Goal: Task Accomplishment & Management: Use online tool/utility

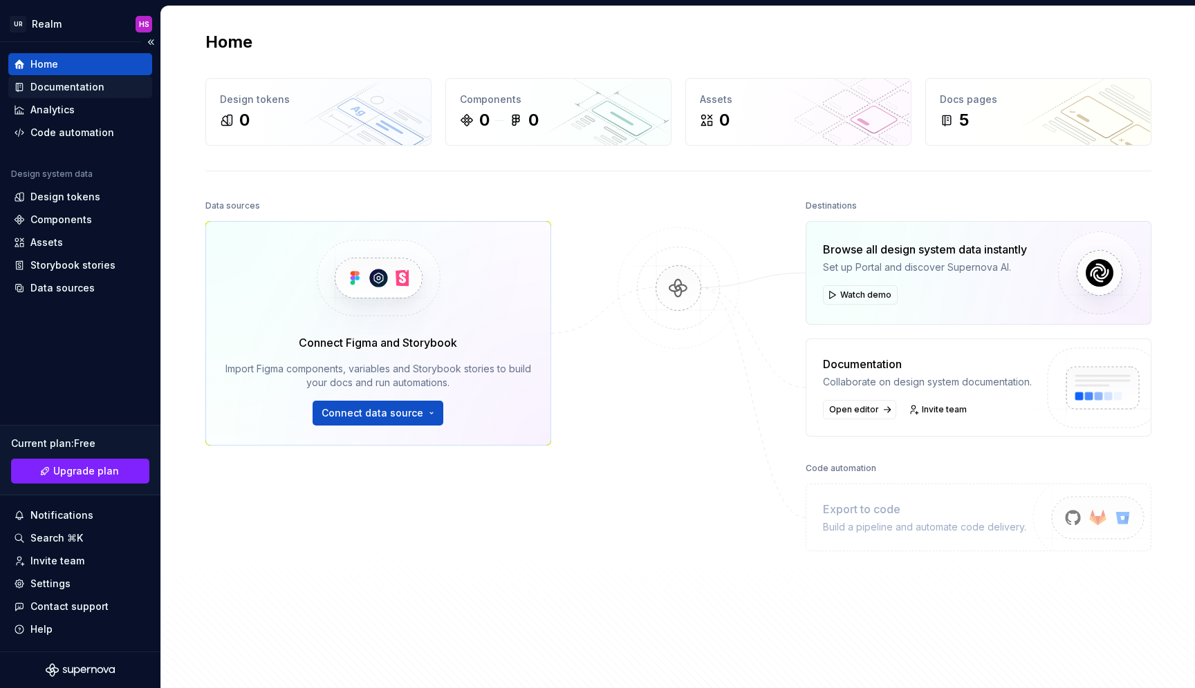
click at [68, 88] on div "Documentation" at bounding box center [67, 87] width 74 height 14
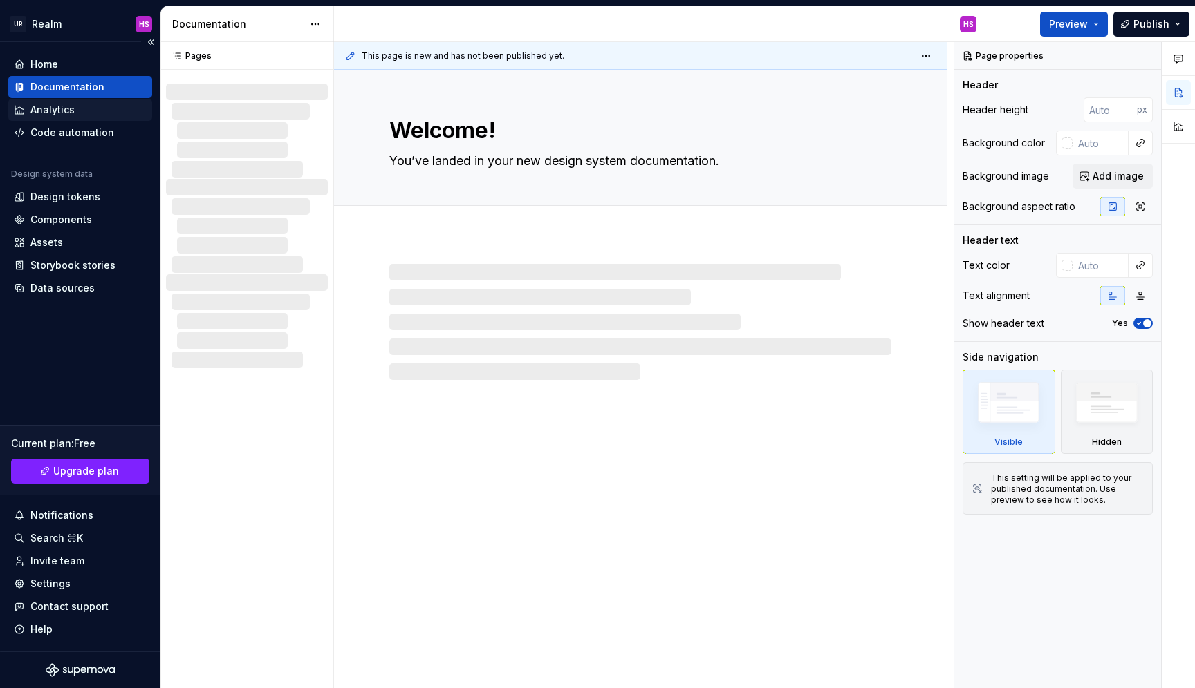
click at [62, 111] on div "Analytics" at bounding box center [52, 110] width 44 height 14
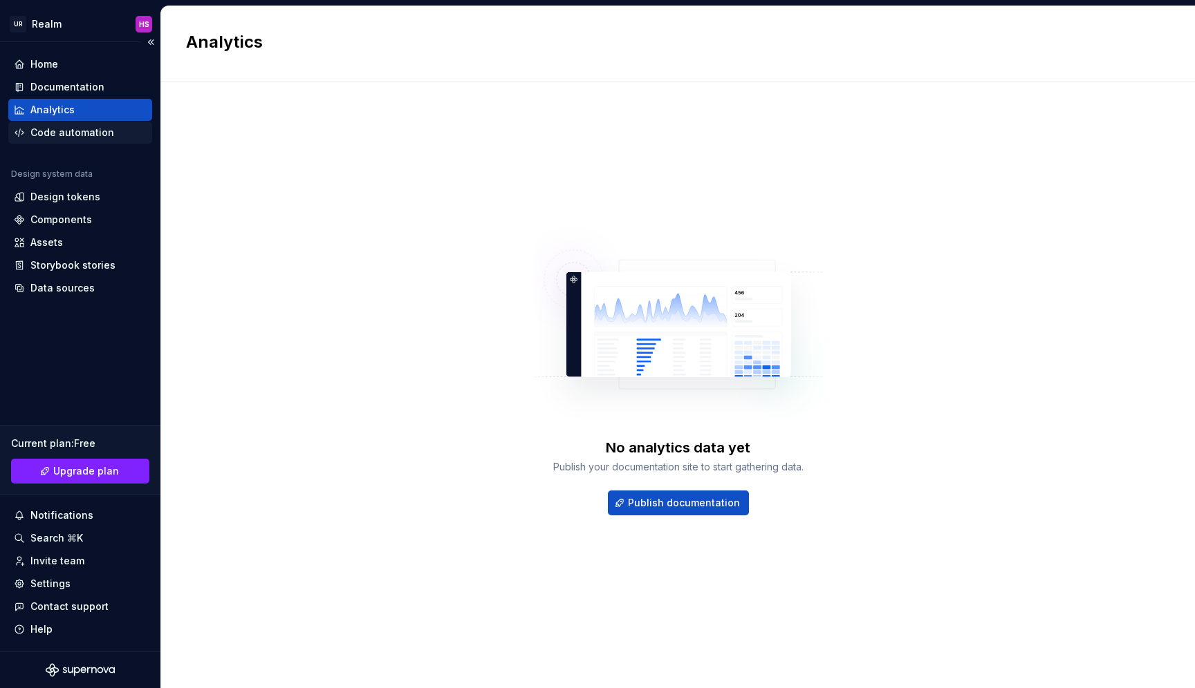
click at [73, 133] on div "Code automation" at bounding box center [72, 133] width 84 height 14
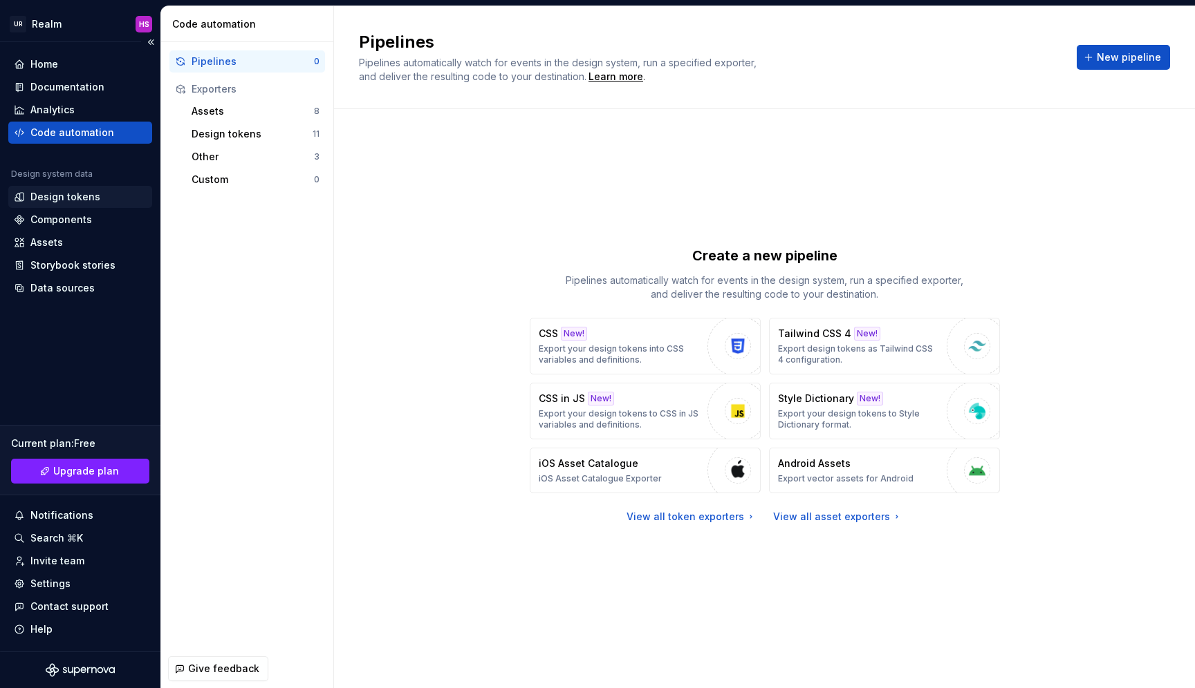
click at [80, 196] on div "Design tokens" at bounding box center [65, 197] width 70 height 14
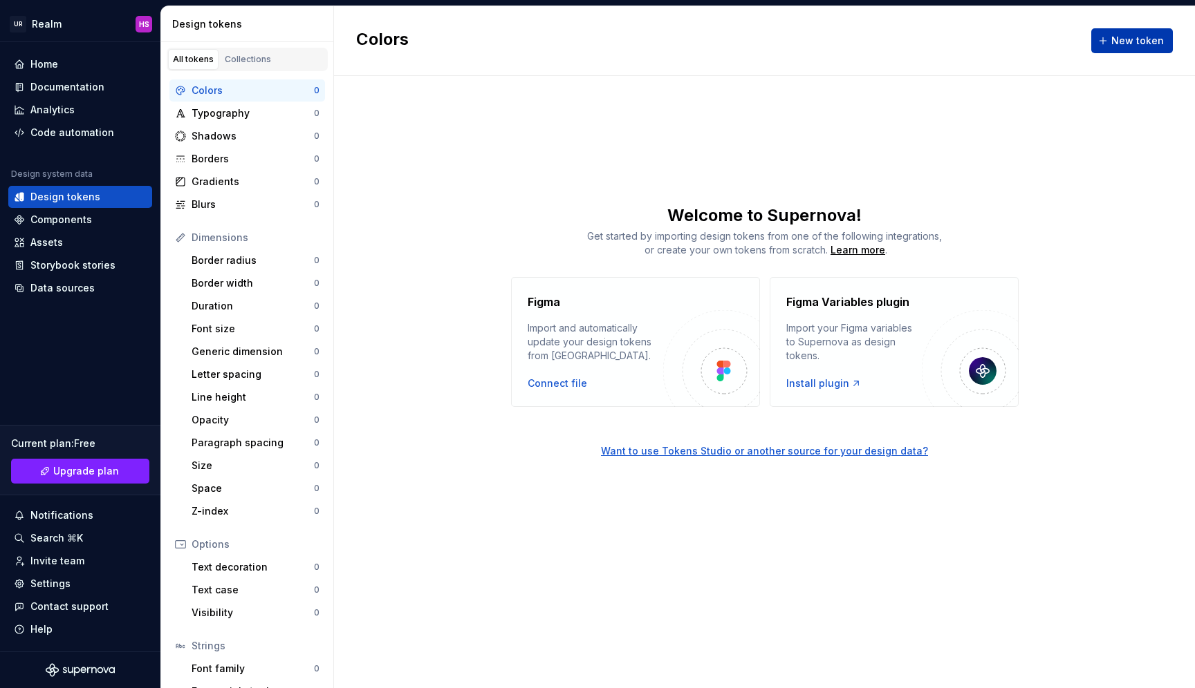
click at [1119, 40] on span "New token" at bounding box center [1137, 41] width 53 height 14
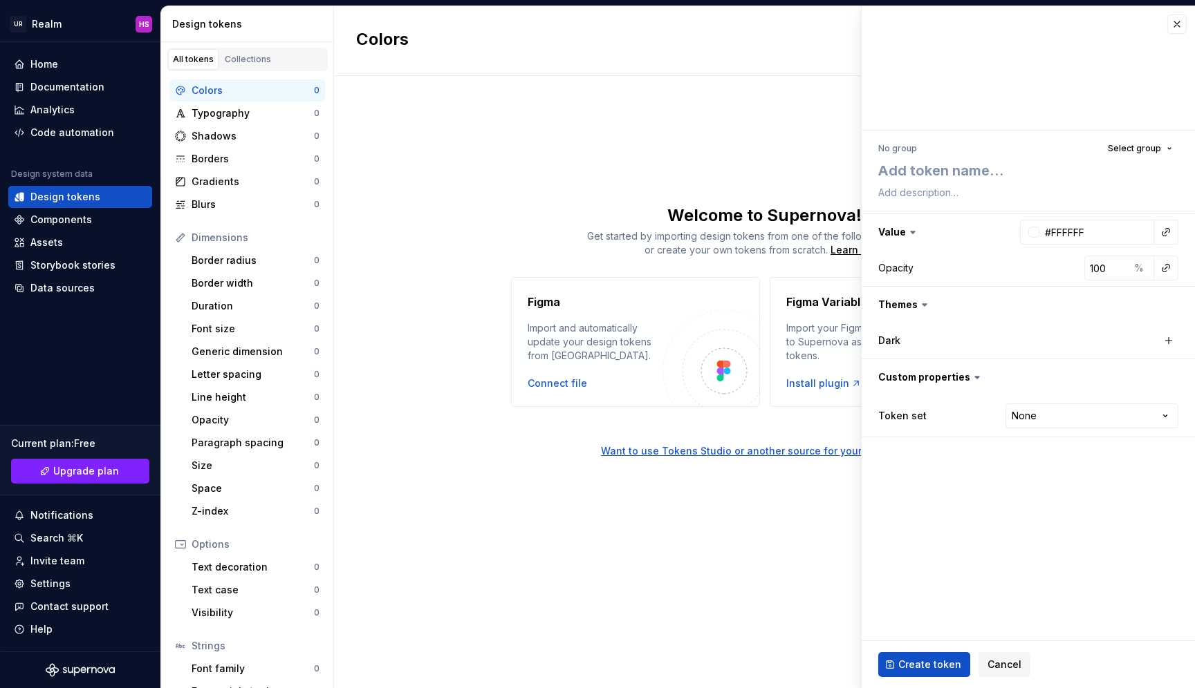
drag, startPoint x: 1103, startPoint y: 630, endPoint x: 1165, endPoint y: 616, distance: 63.7
click at [1165, 617] on fieldset "No group Select group Value #FFFFFF Opacity 100 % Themes Dark Custom properties…" at bounding box center [1027, 347] width 333 height 682
click at [1129, 149] on span "Select group" at bounding box center [1133, 148] width 53 height 11
click at [905, 165] on textarea at bounding box center [1025, 170] width 300 height 25
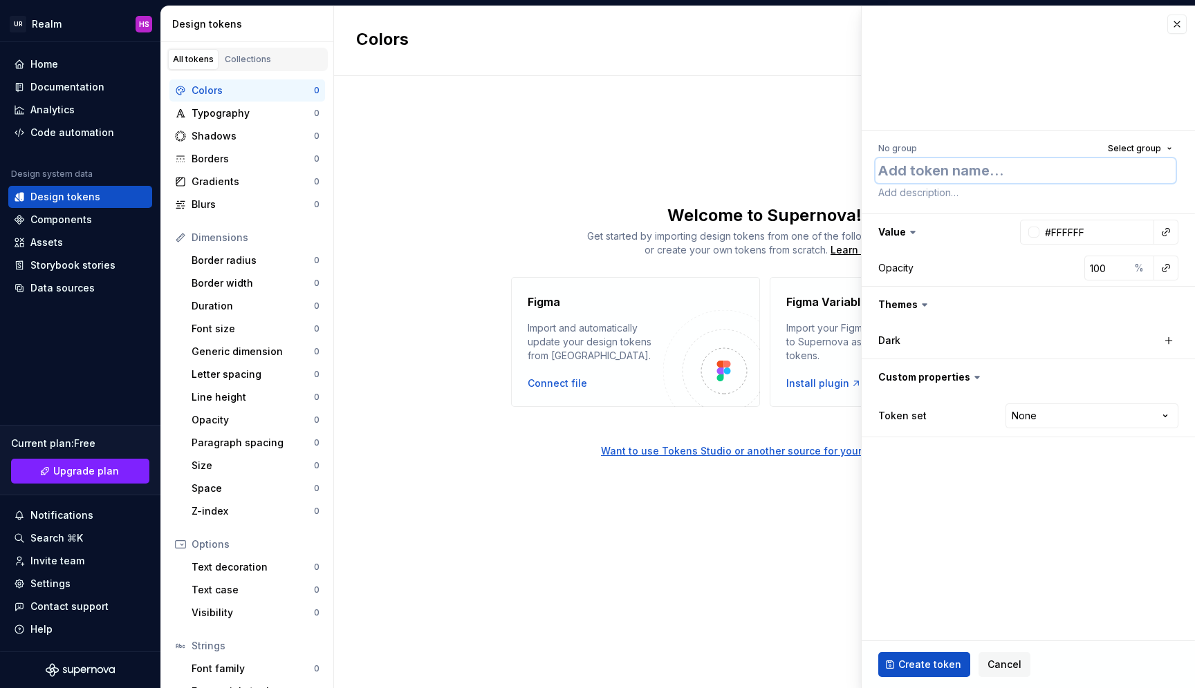
type textarea "*"
type textarea "B"
type textarea "*"
type textarea "Ba"
type textarea "*"
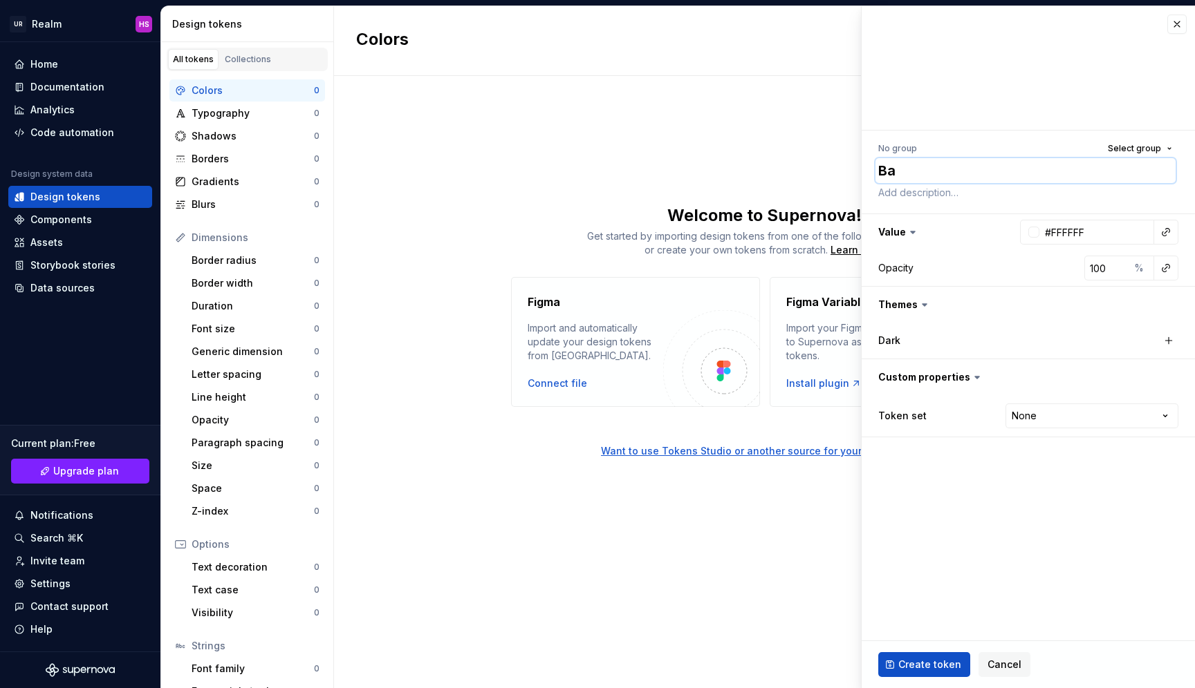
type textarea "Bac"
type textarea "*"
type textarea "Back"
type textarea "*"
type textarea "Backg"
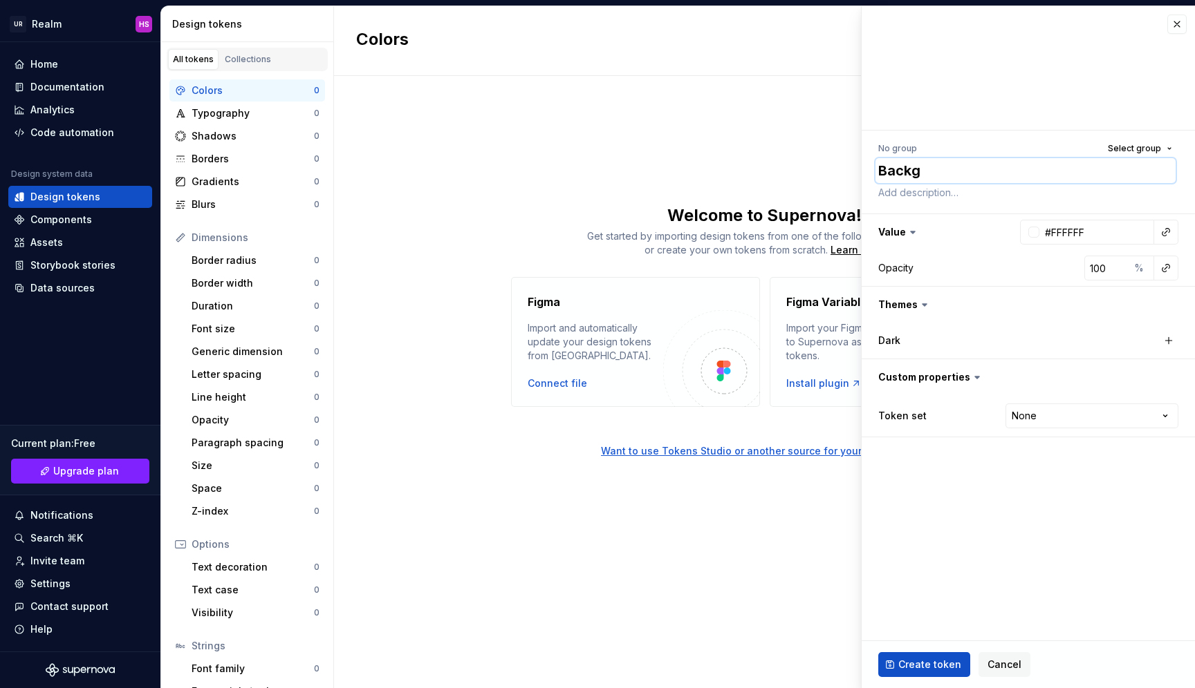
type textarea "*"
type textarea "Backgr"
type textarea "*"
type textarea "Backgro"
type textarea "*"
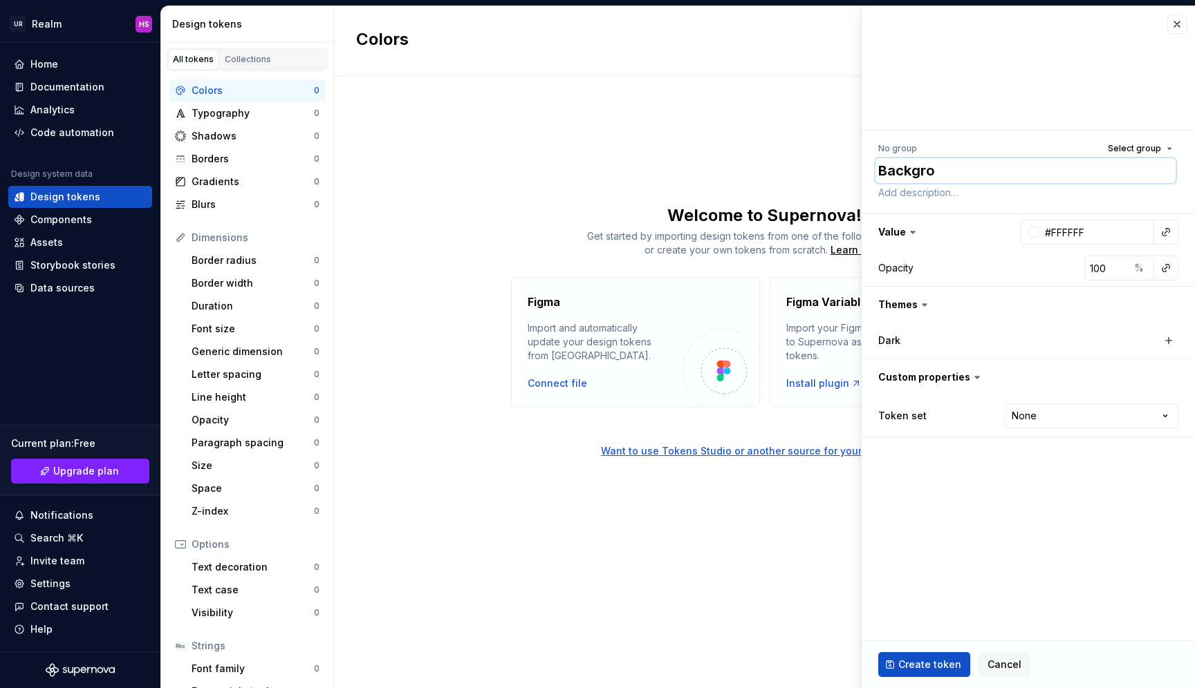
type textarea "Backgrou"
type textarea "*"
type textarea "Background"
type textarea "*"
type textarea "Background"
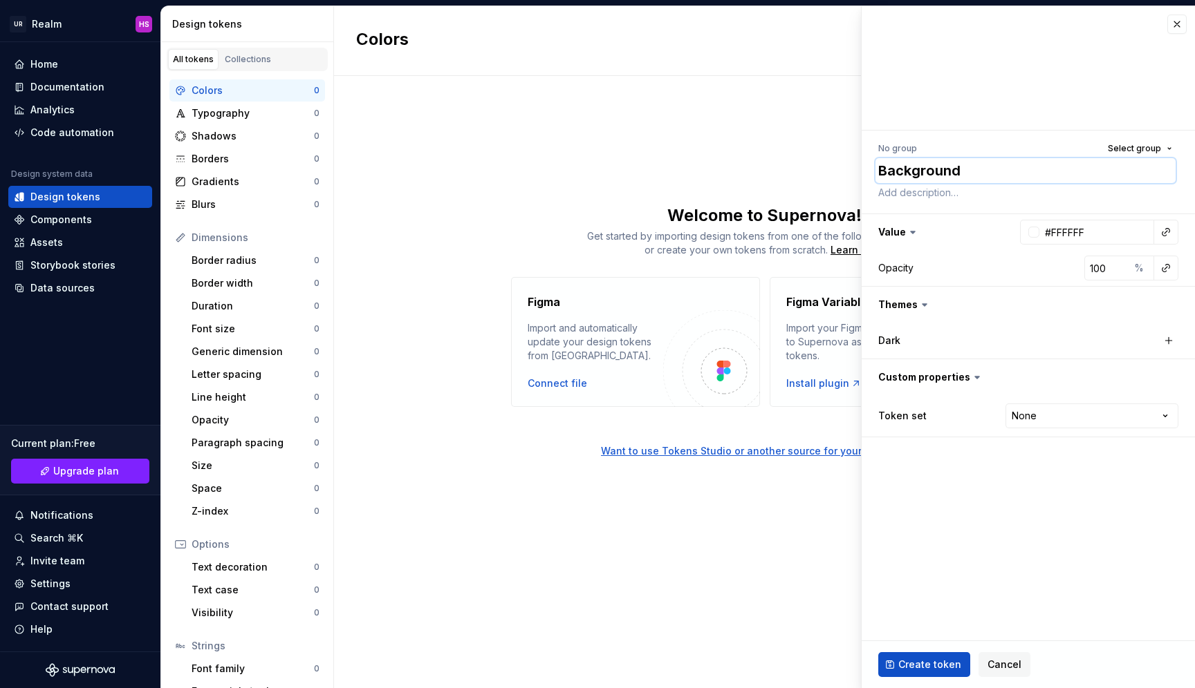
type textarea "*"
type textarea "Background P"
type textarea "*"
type textarea "Background Pr"
type textarea "*"
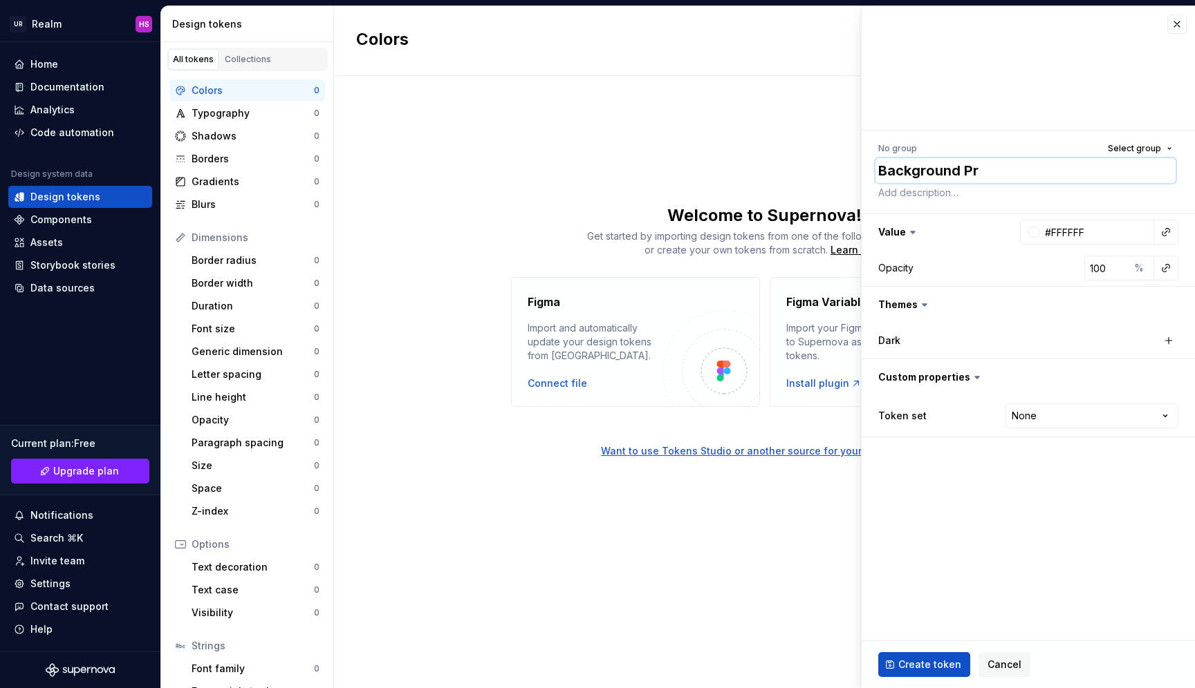
type textarea "Background Pri"
type textarea "*"
type textarea "Background Prim"
type textarea "*"
type textarea "Background Prima"
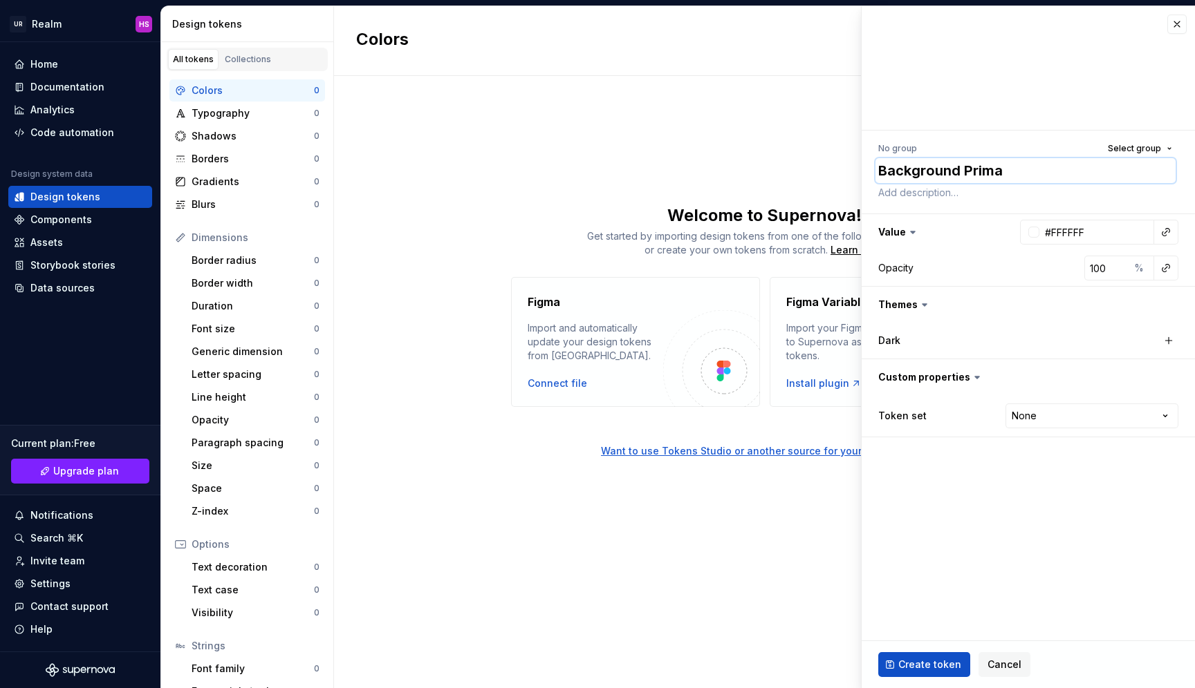
type textarea "*"
type textarea "Background Primar"
type textarea "*"
type textarea "Background Primary"
click at [919, 194] on textarea at bounding box center [1025, 192] width 300 height 19
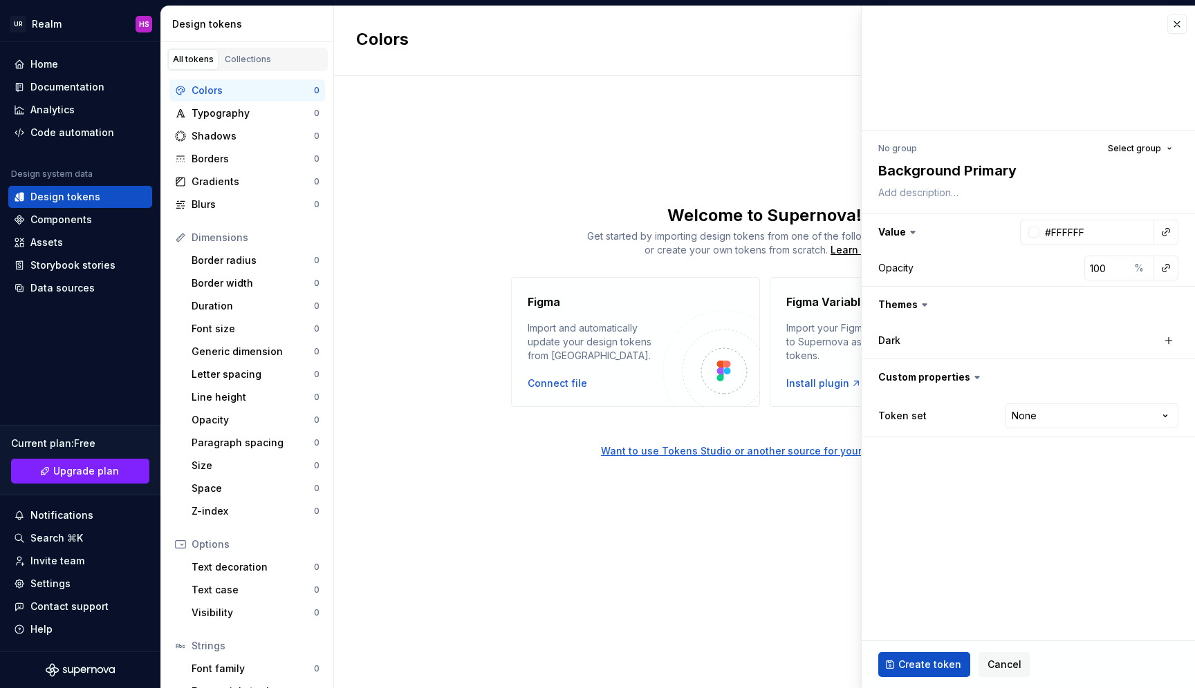
click at [896, 340] on label "Dark" at bounding box center [889, 341] width 22 height 14
click at [1166, 340] on button "button" at bounding box center [1168, 340] width 19 height 19
type textarea "*"
click at [1089, 343] on div "#FFFFFF" at bounding box center [1090, 341] width 39 height 14
type input "000000"
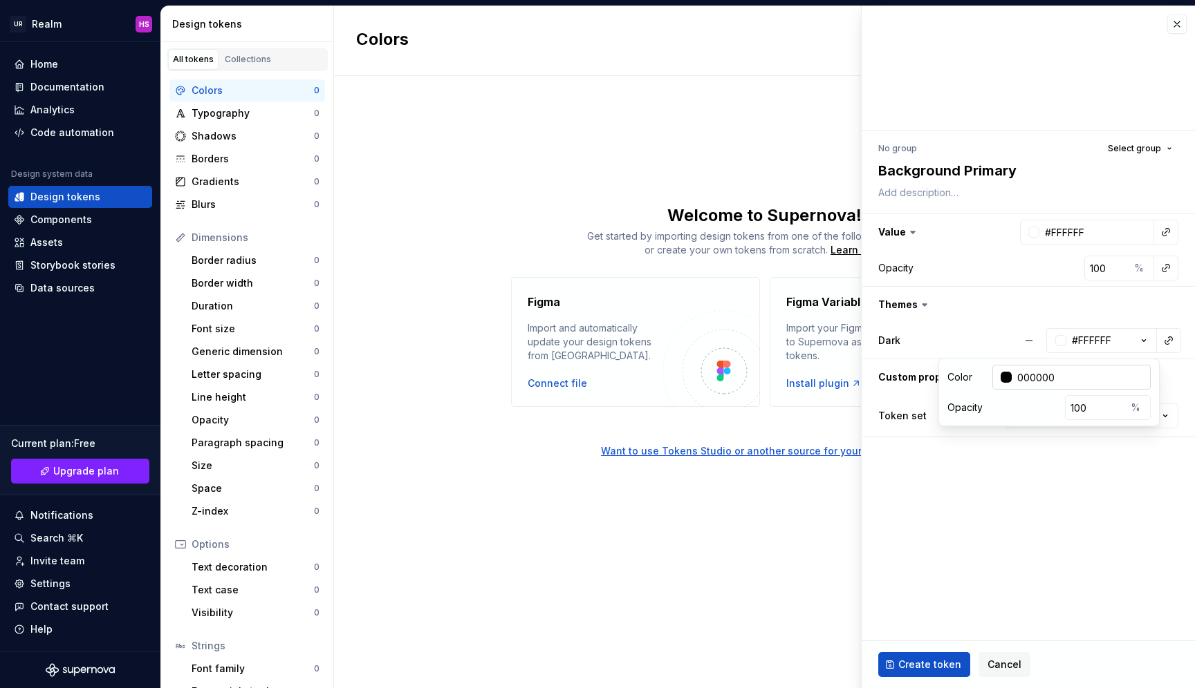
type textarea "*"
type input "#000000"
click at [1114, 304] on button "button" at bounding box center [1027, 305] width 333 height 36
click at [1118, 311] on button "button" at bounding box center [1027, 305] width 333 height 36
click at [1173, 344] on button "button" at bounding box center [1168, 340] width 19 height 19
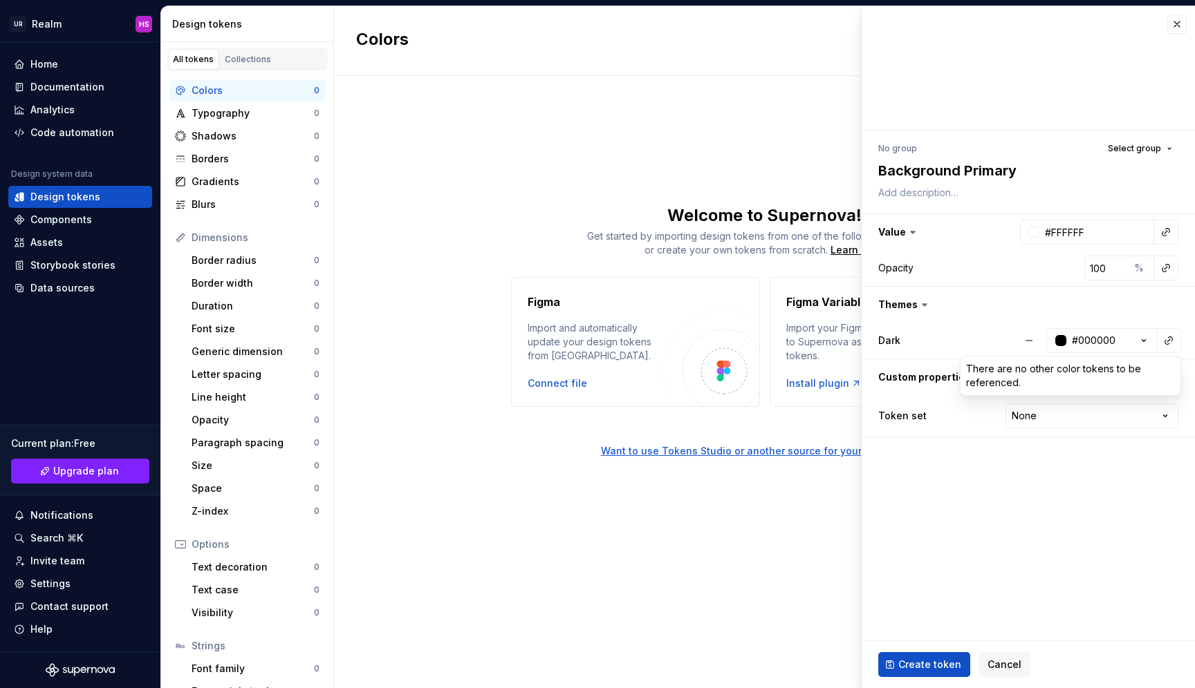
click at [1173, 340] on html "UR Realm HS Home Documentation Analytics Code automation Design system data Des…" at bounding box center [597, 344] width 1195 height 688
click at [912, 662] on span "Create token" at bounding box center [929, 665] width 63 height 14
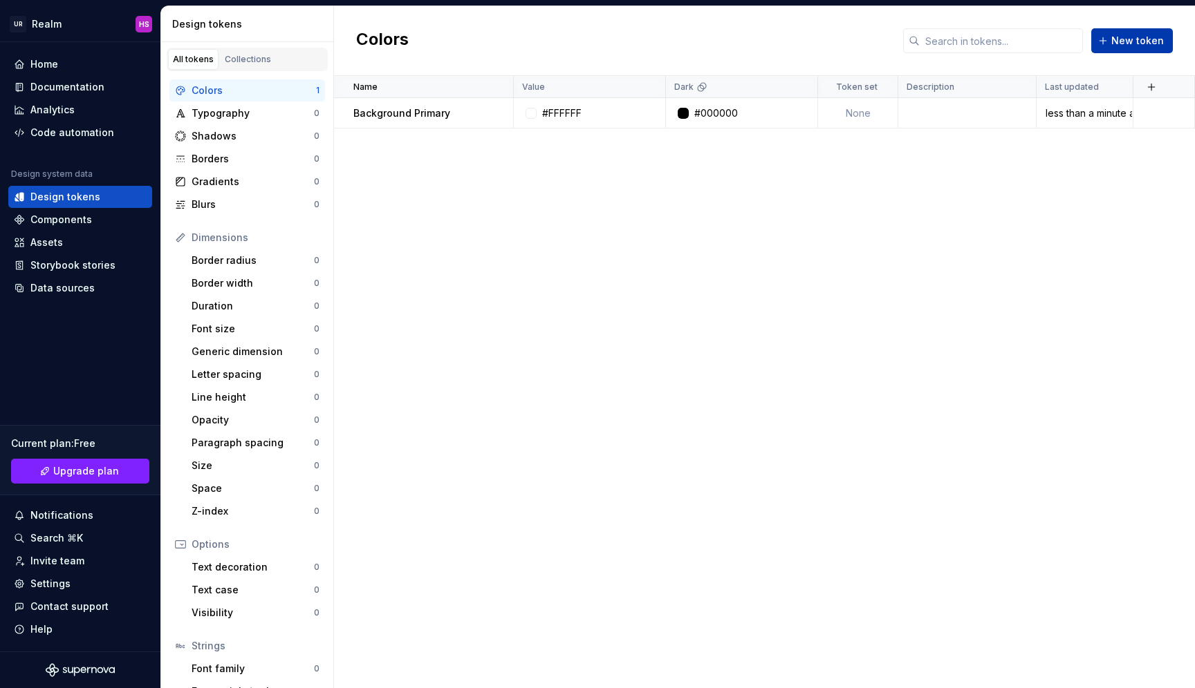
click at [1121, 46] on span "New token" at bounding box center [1137, 41] width 53 height 14
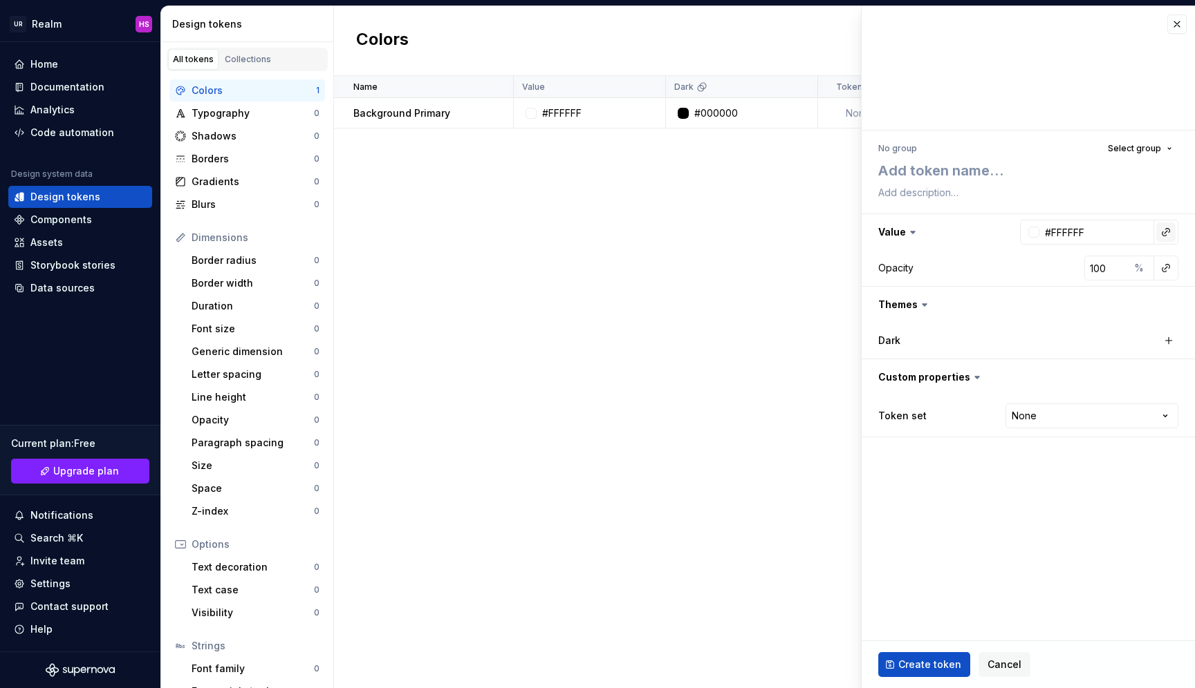
click at [1171, 234] on button "button" at bounding box center [1165, 232] width 19 height 19
click at [1097, 259] on div "Background Primary" at bounding box center [1065, 262] width 127 height 14
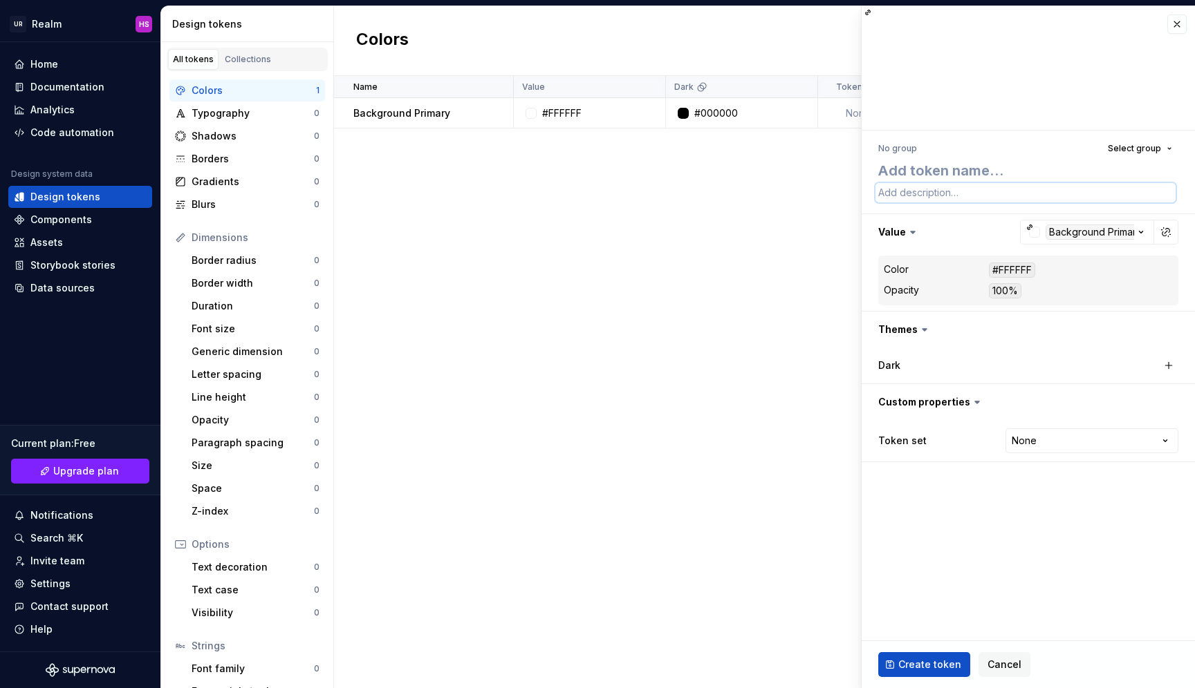
click at [934, 183] on textarea at bounding box center [1025, 192] width 300 height 19
click at [935, 175] on textarea at bounding box center [1025, 170] width 300 height 25
type textarea "*"
type textarea "L"
type textarea "*"
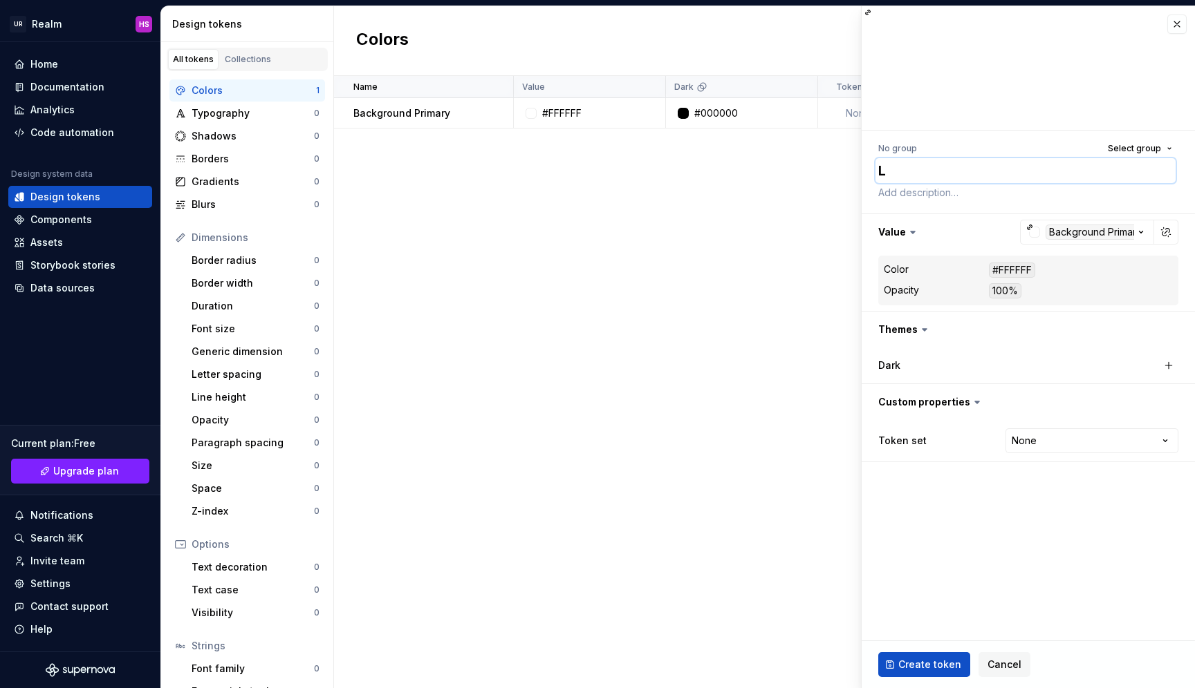
type textarea "Li"
type textarea "*"
type textarea "[PERSON_NAME]"
type textarea "*"
type textarea "Link"
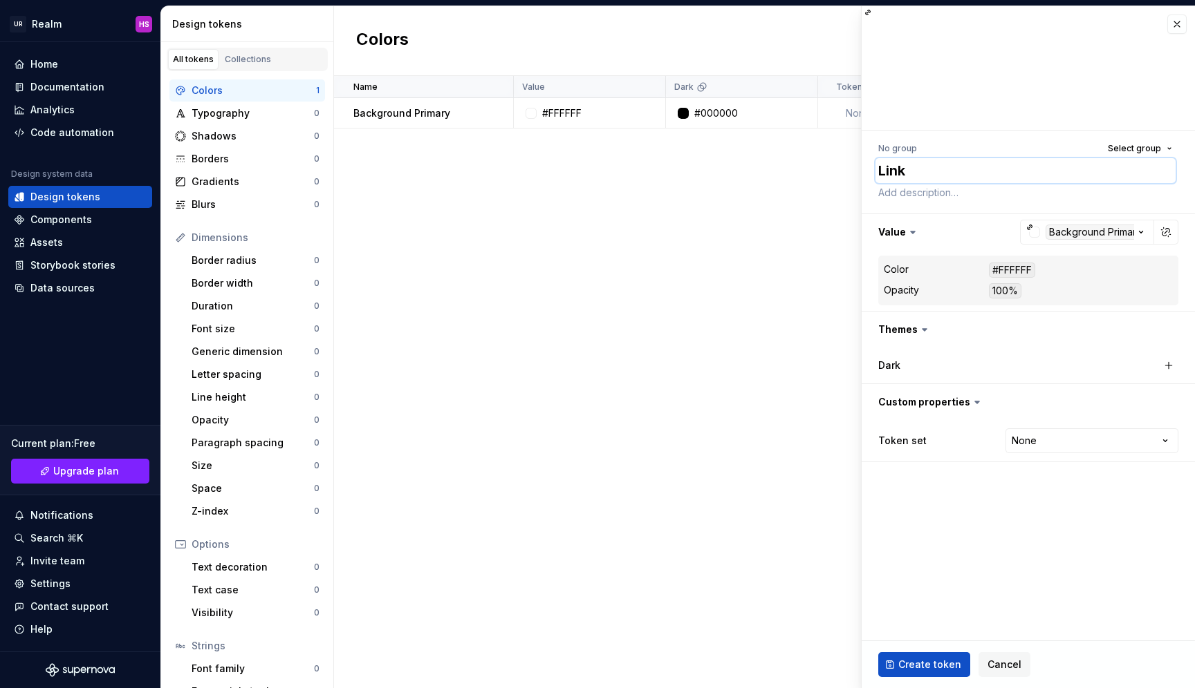
type textarea "*"
type textarea "Linke"
type textarea "*"
type textarea "Linked"
type textarea "*"
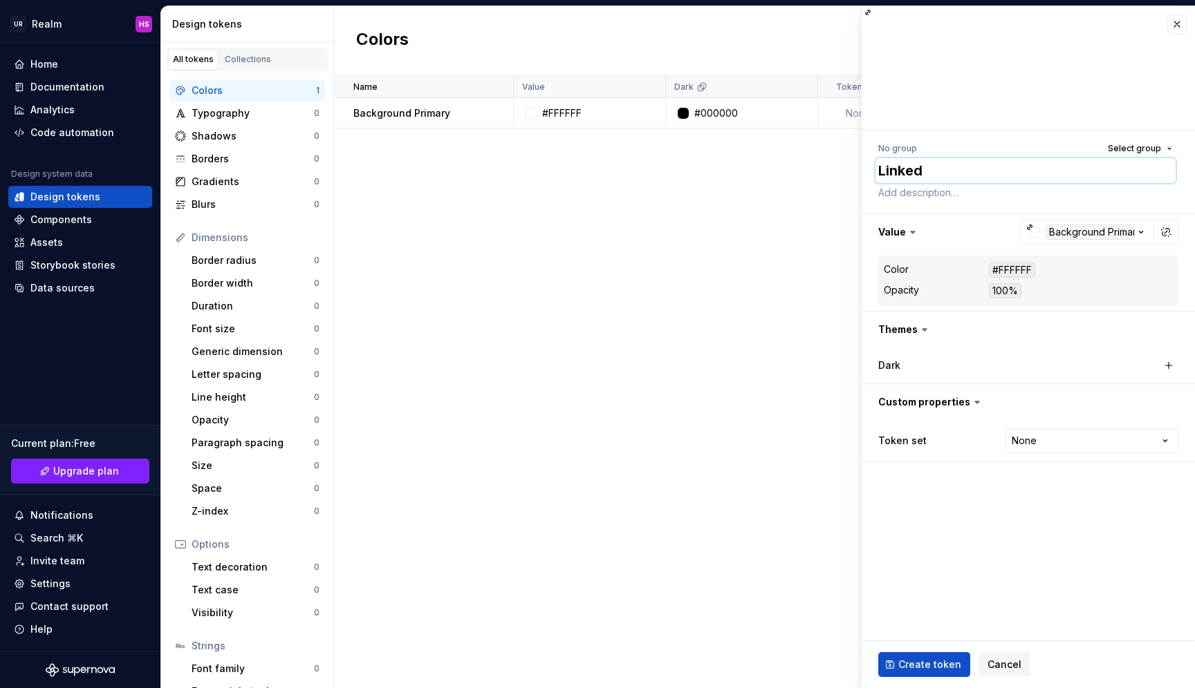
type textarea "Linked t"
type textarea "*"
type textarea "Linked to"
type textarea "*"
type textarea "Linked tok"
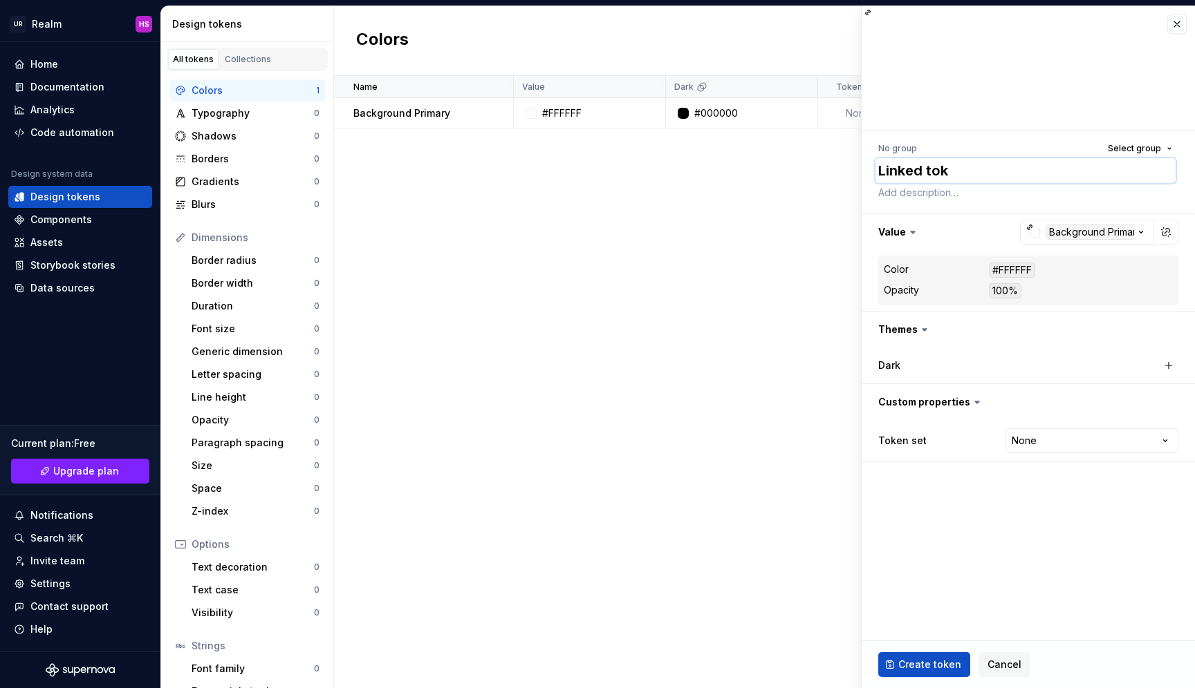
type textarea "*"
type textarea "Linked toke"
type textarea "*"
type textarea "Linked token"
click at [928, 662] on span "Create token" at bounding box center [929, 665] width 63 height 14
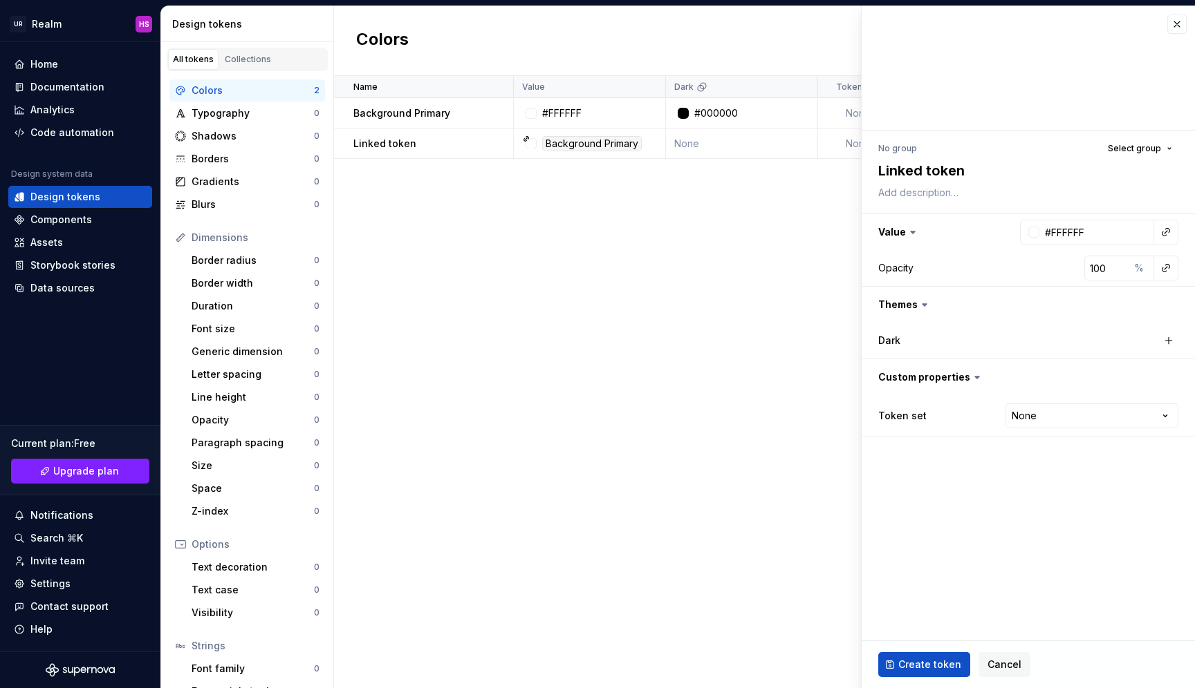
type textarea "*"
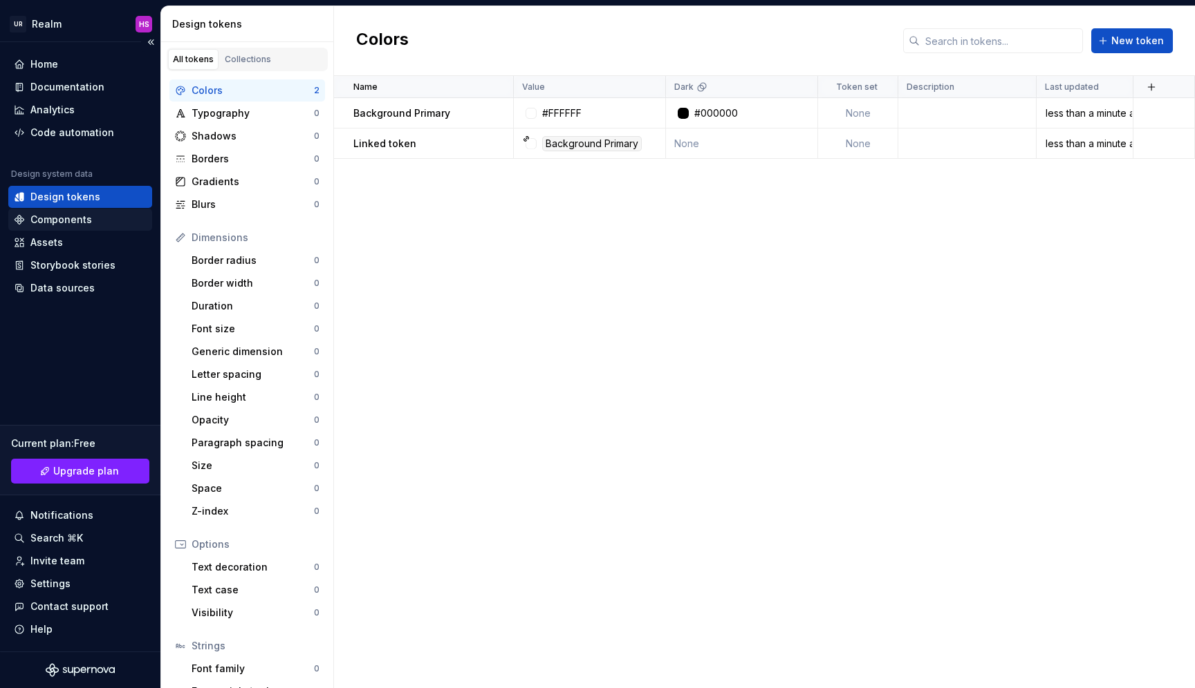
click at [48, 216] on div "Components" at bounding box center [61, 220] width 62 height 14
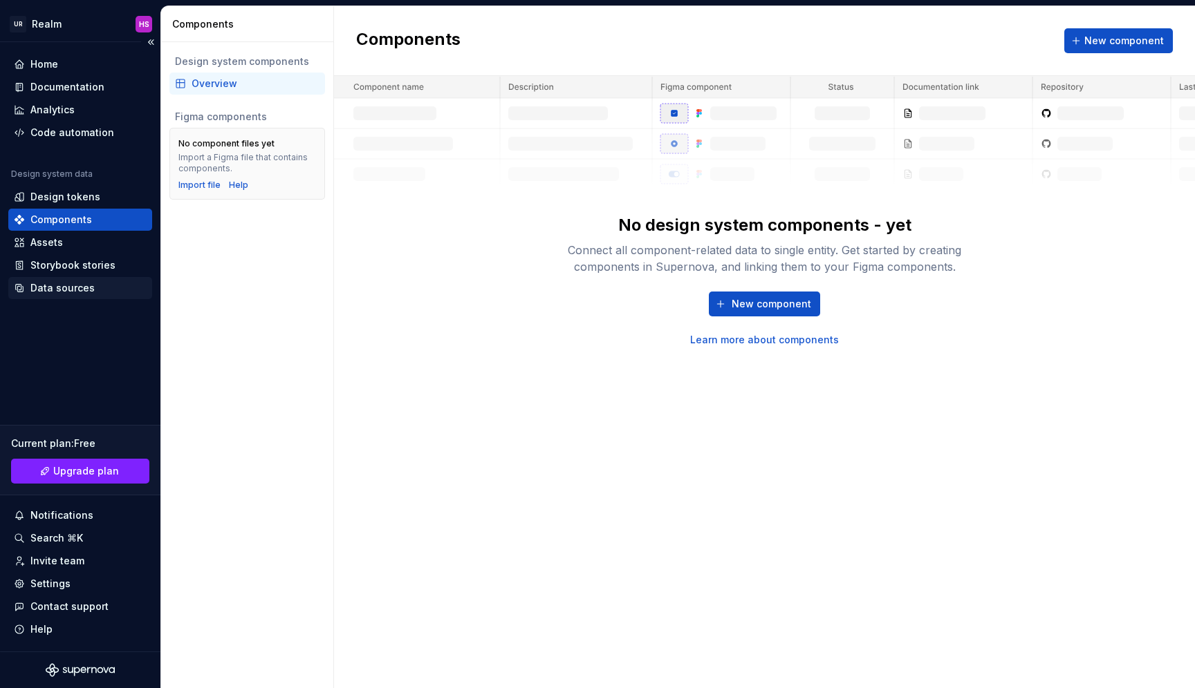
click at [84, 288] on div "Data sources" at bounding box center [62, 288] width 64 height 14
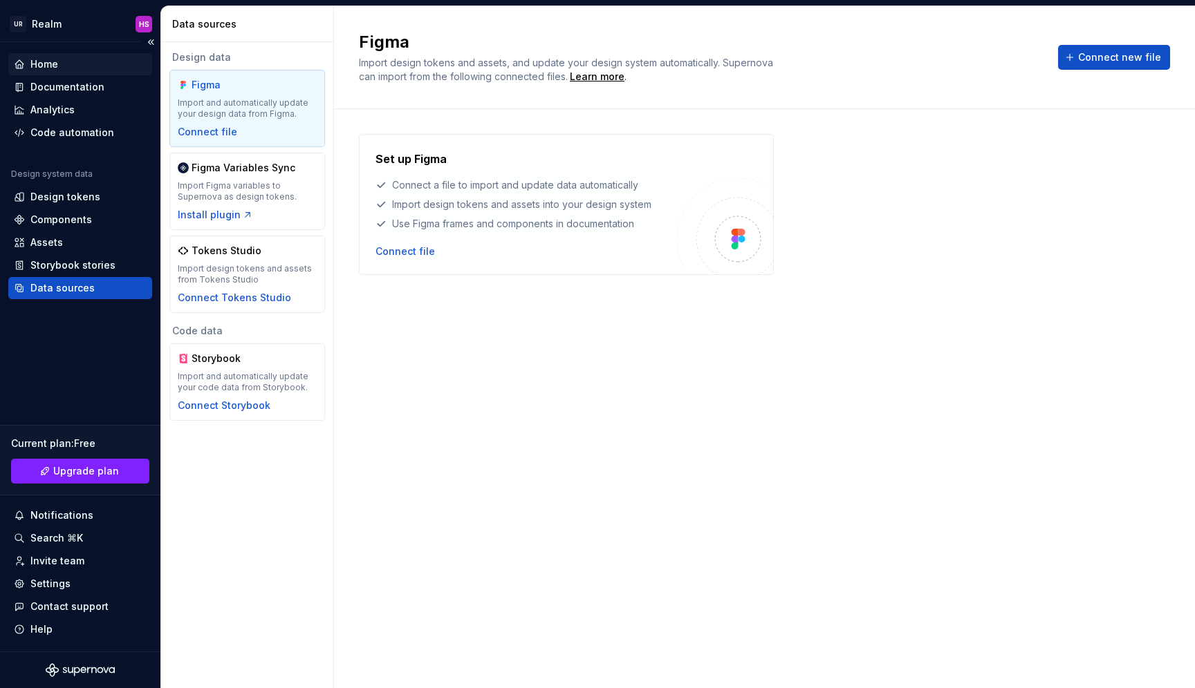
click at [53, 66] on div "Home" at bounding box center [44, 64] width 28 height 14
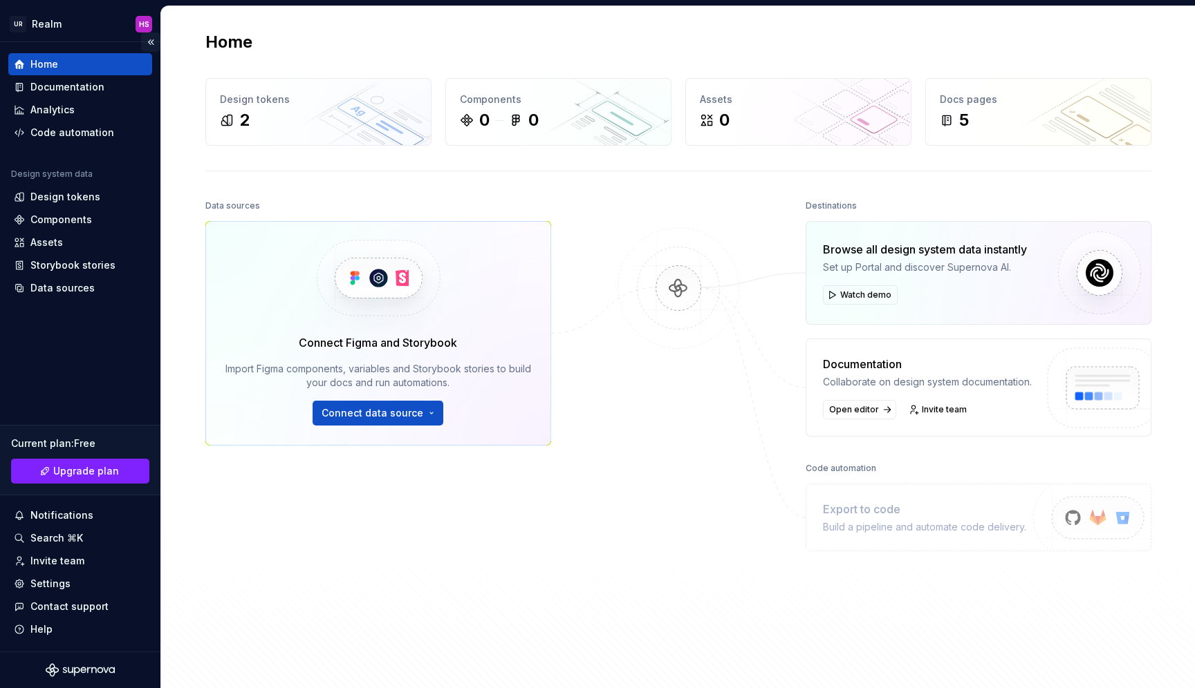
click at [150, 42] on button "Collapse sidebar" at bounding box center [150, 41] width 19 height 19
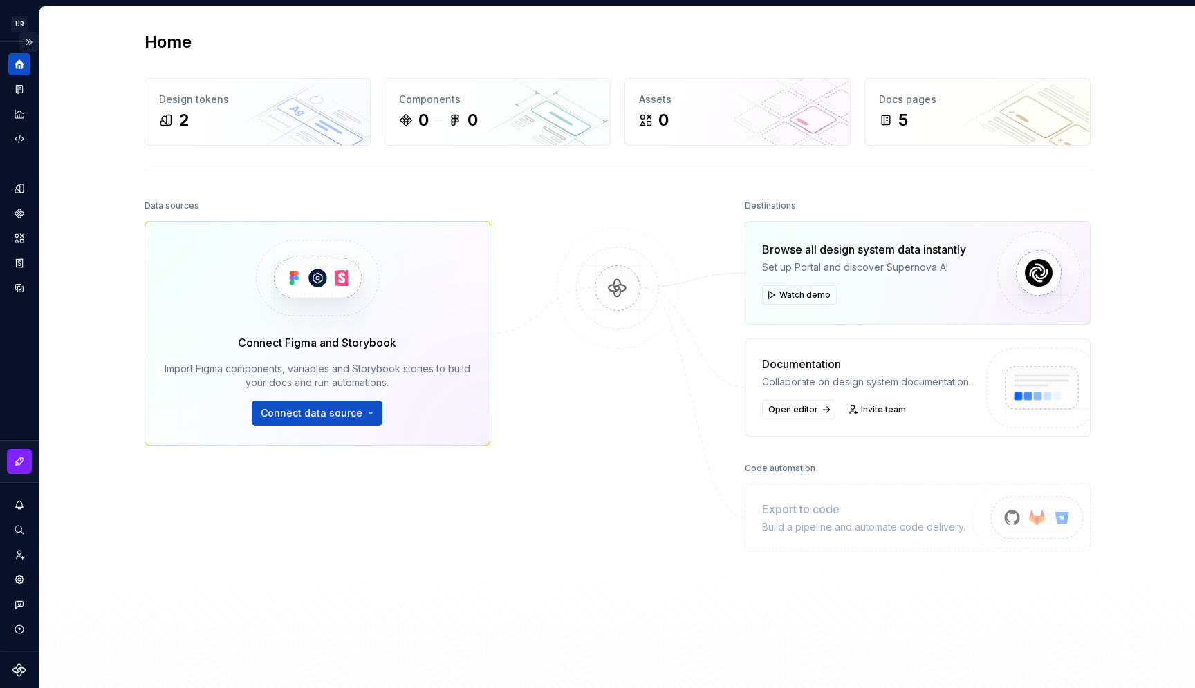
click at [34, 41] on button "Expand sidebar" at bounding box center [28, 41] width 19 height 19
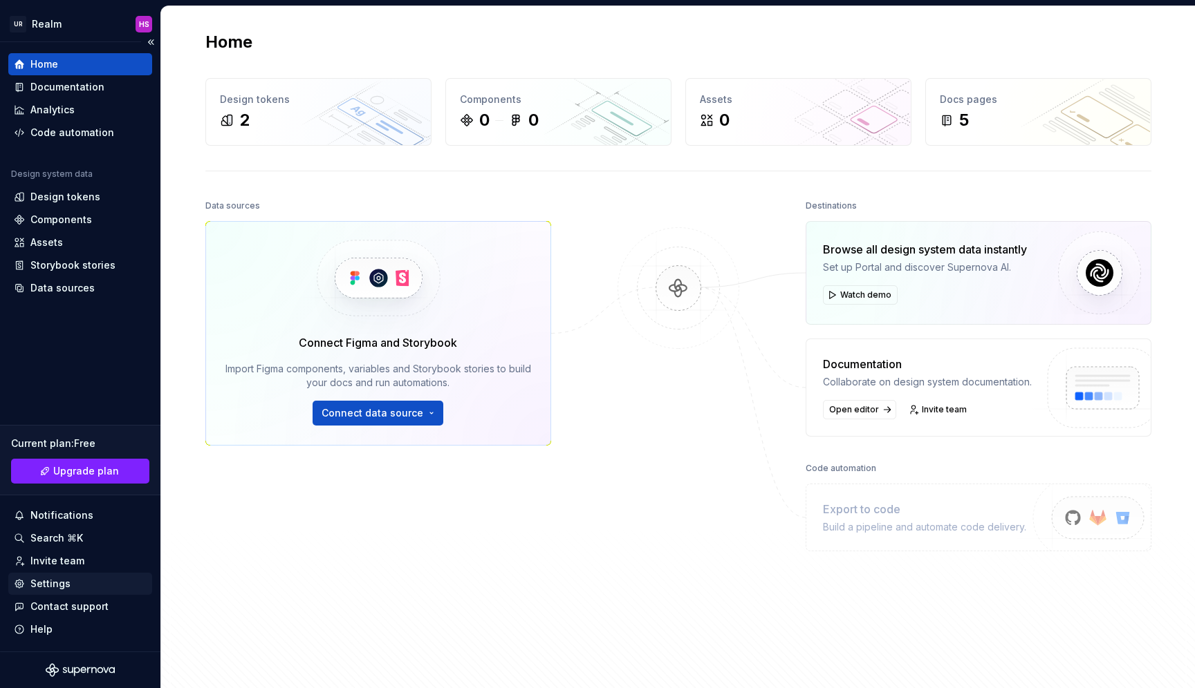
click at [66, 582] on div "Settings" at bounding box center [50, 584] width 40 height 14
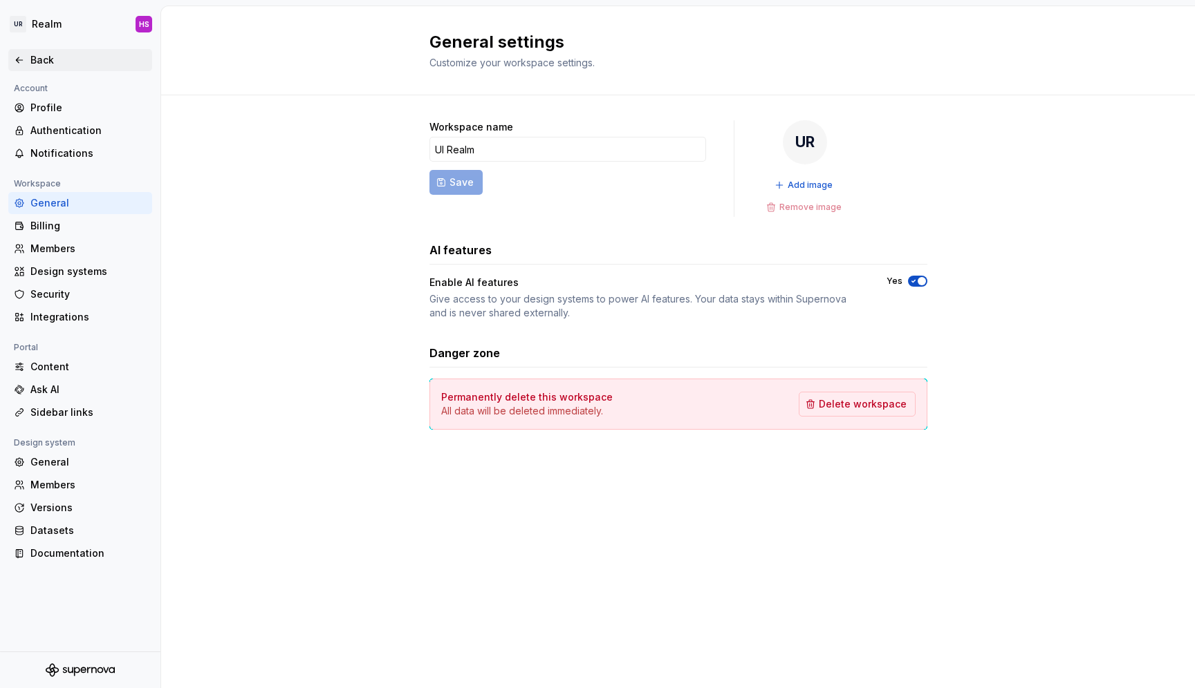
click at [41, 61] on div "Back" at bounding box center [88, 60] width 116 height 14
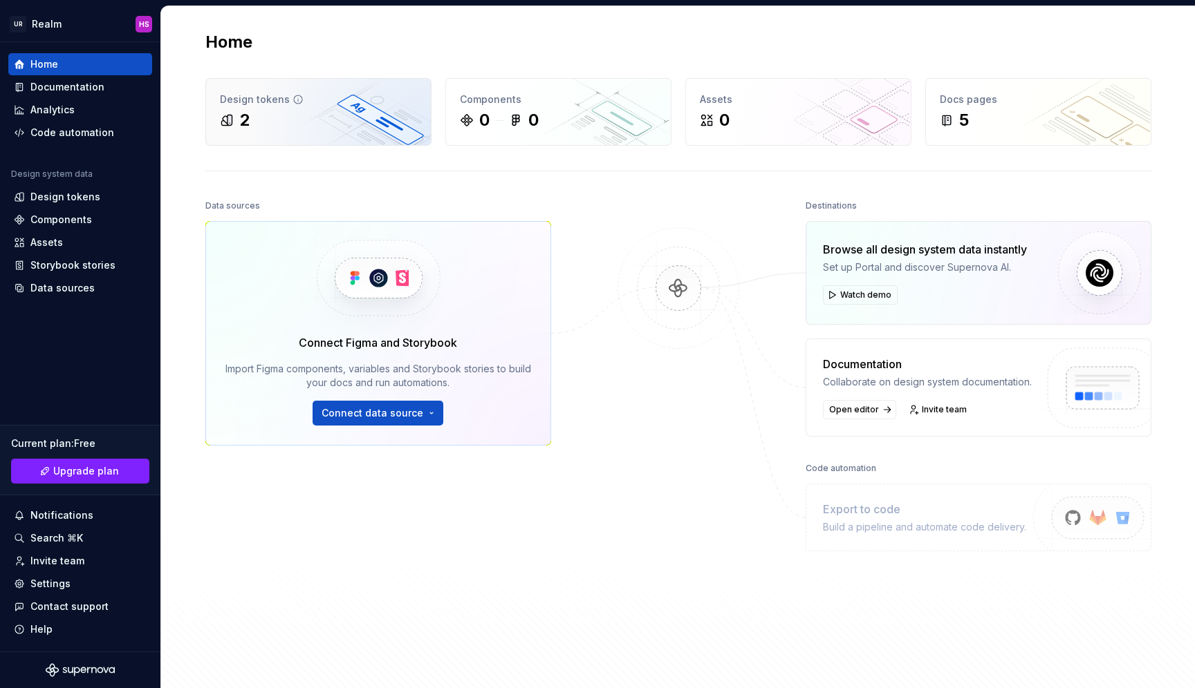
click at [335, 109] on div "2" at bounding box center [318, 120] width 197 height 22
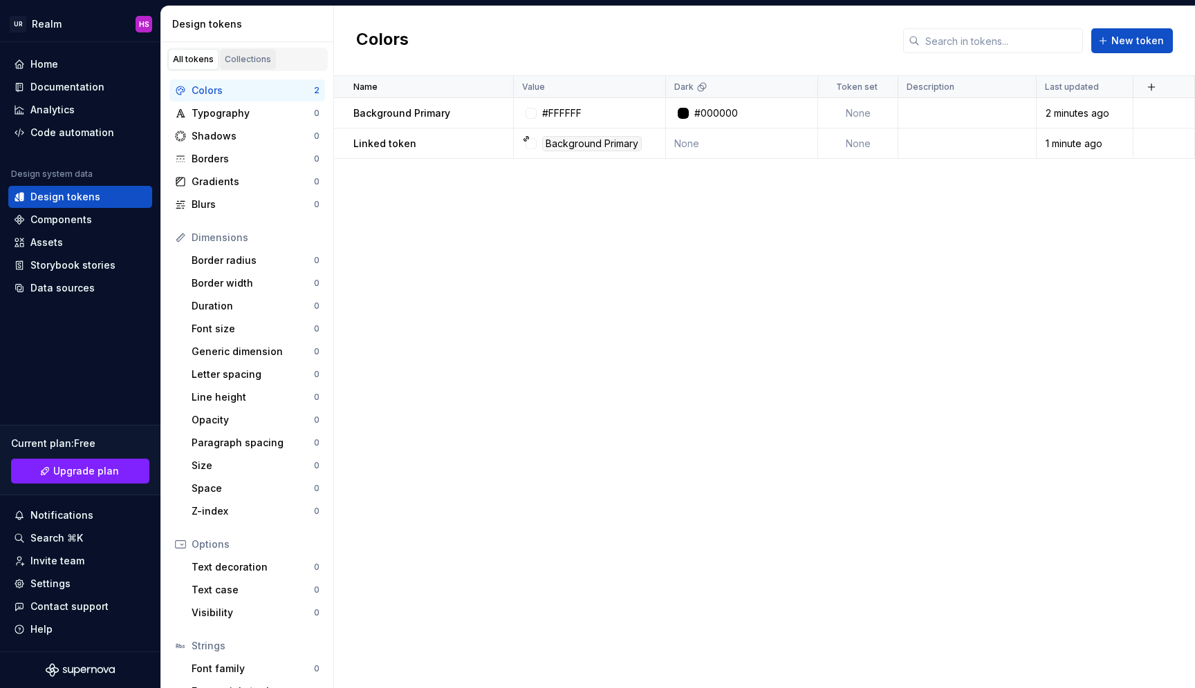
click at [245, 61] on div "Collections" at bounding box center [248, 59] width 46 height 11
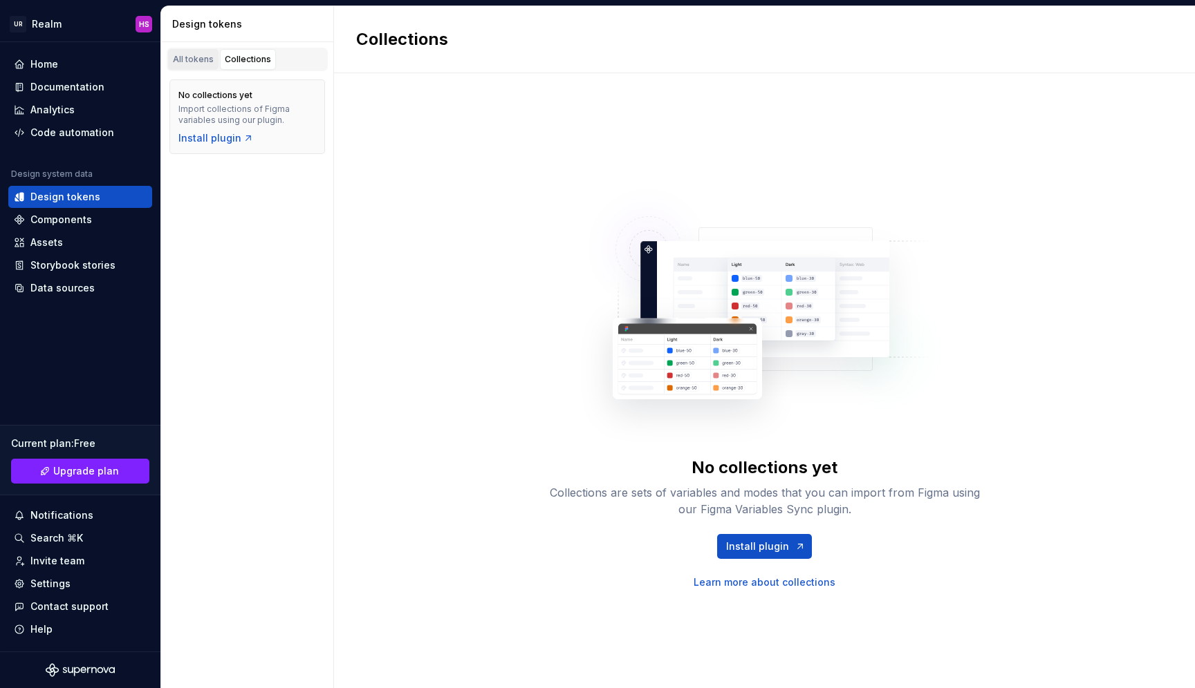
click at [194, 60] on div "All tokens" at bounding box center [193, 59] width 41 height 11
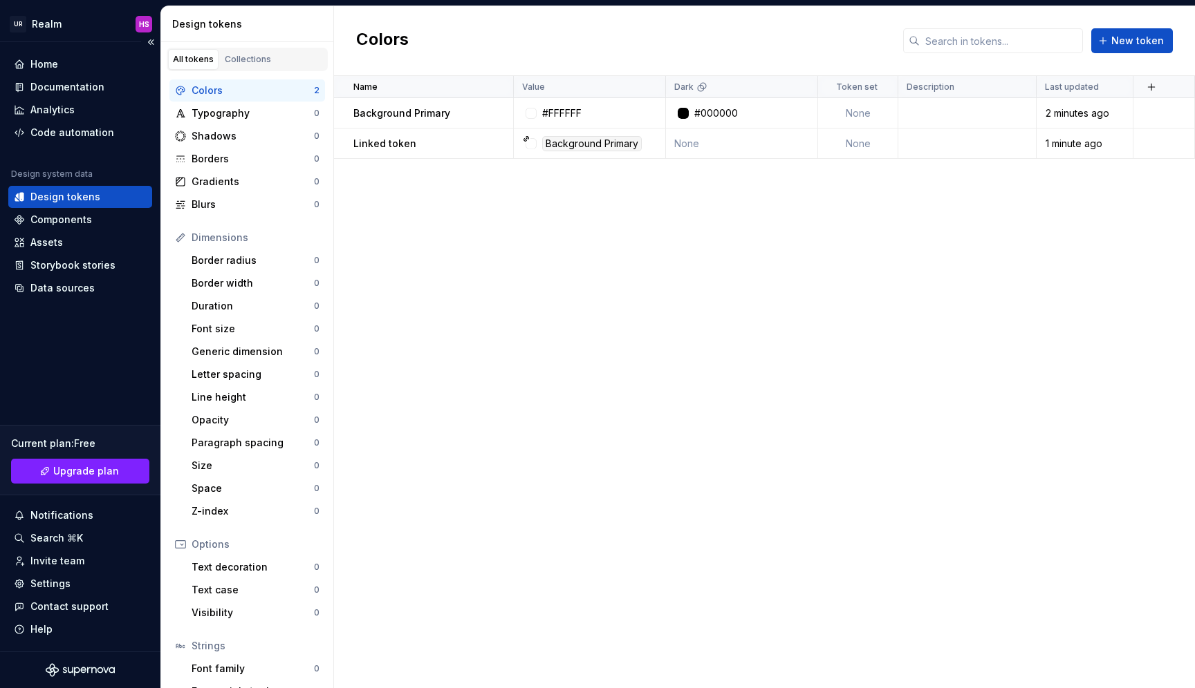
click at [71, 670] on icon "Supernova Logo" at bounding box center [80, 671] width 69 height 14
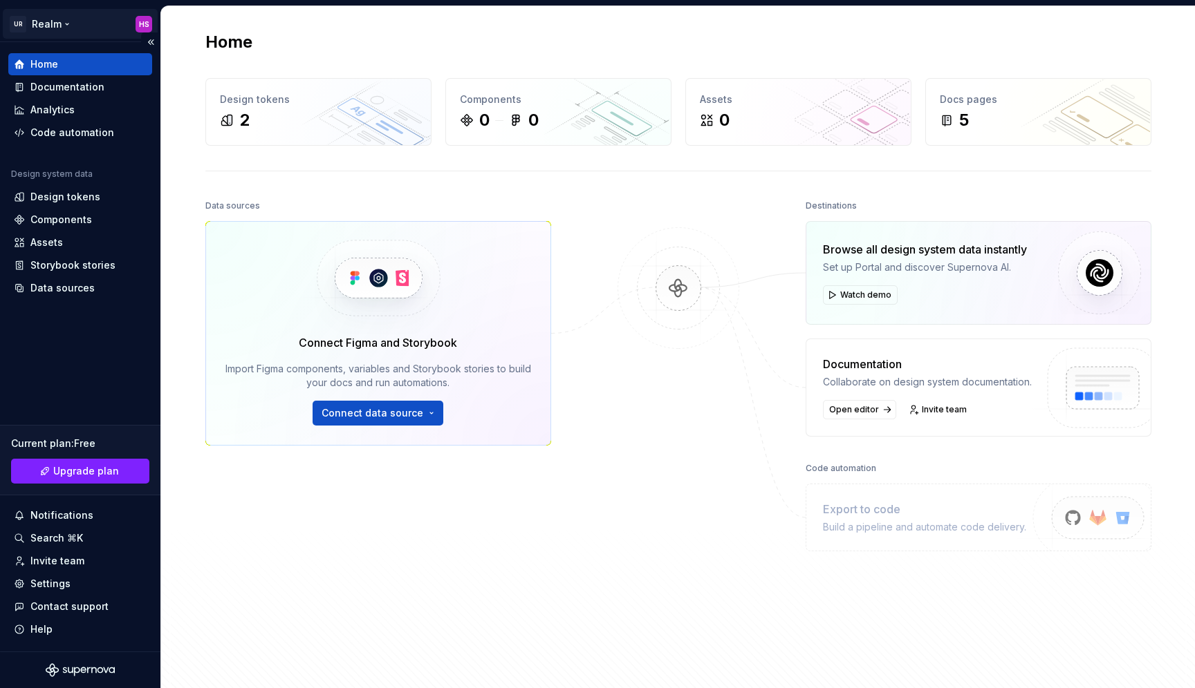
click at [39, 25] on html "UR Realm HS Home Documentation Analytics Code automation Design system data Des…" at bounding box center [597, 344] width 1195 height 688
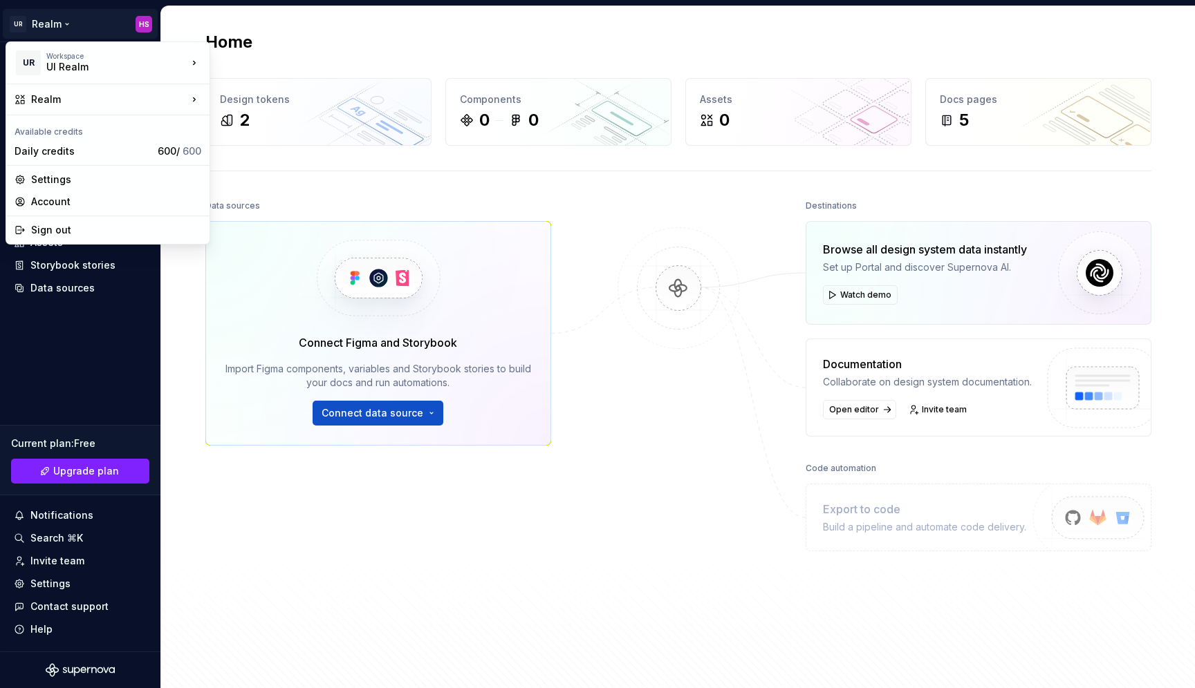
click at [721, 489] on html "UR Realm HS Home Documentation Analytics Code automation Design system data Des…" at bounding box center [597, 344] width 1195 height 688
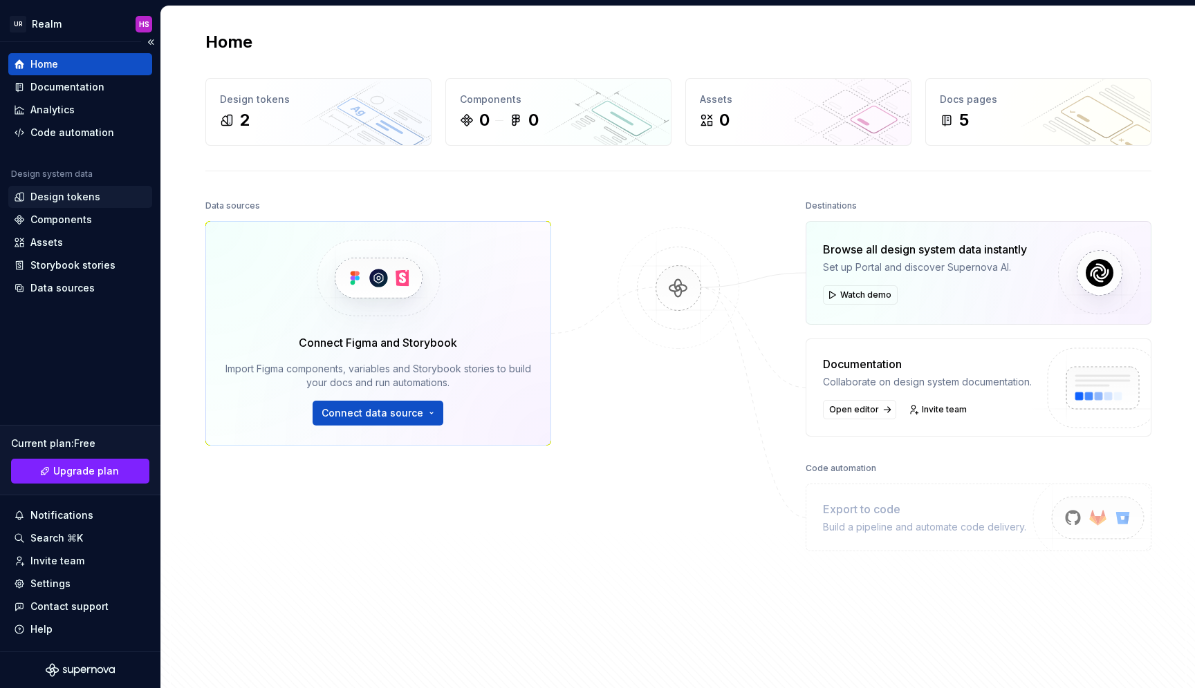
click at [48, 198] on div "Design tokens" at bounding box center [65, 197] width 70 height 14
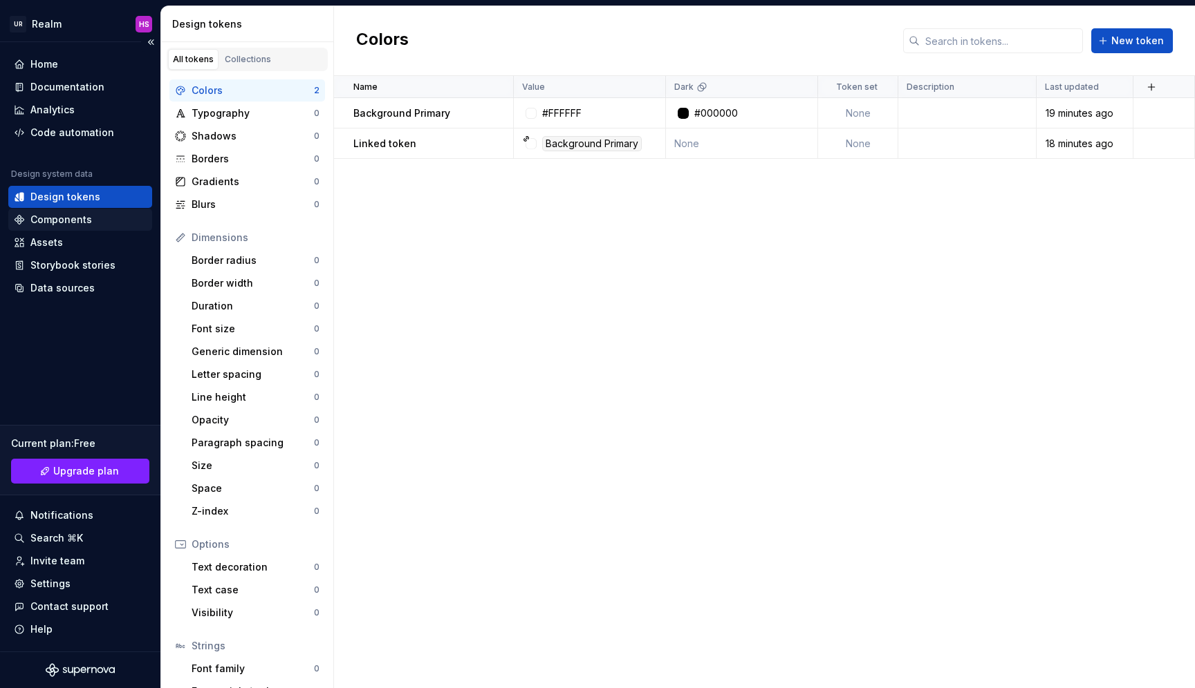
click at [77, 218] on div "Components" at bounding box center [61, 220] width 62 height 14
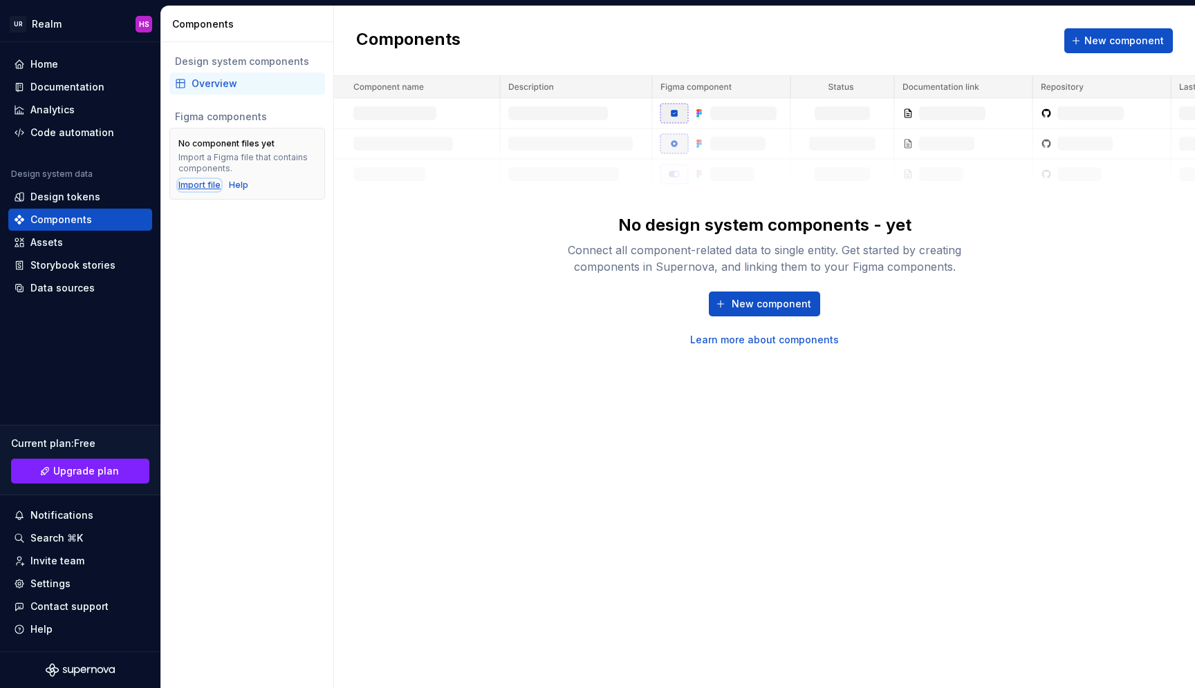
click at [194, 185] on div "Import file" at bounding box center [199, 185] width 42 height 11
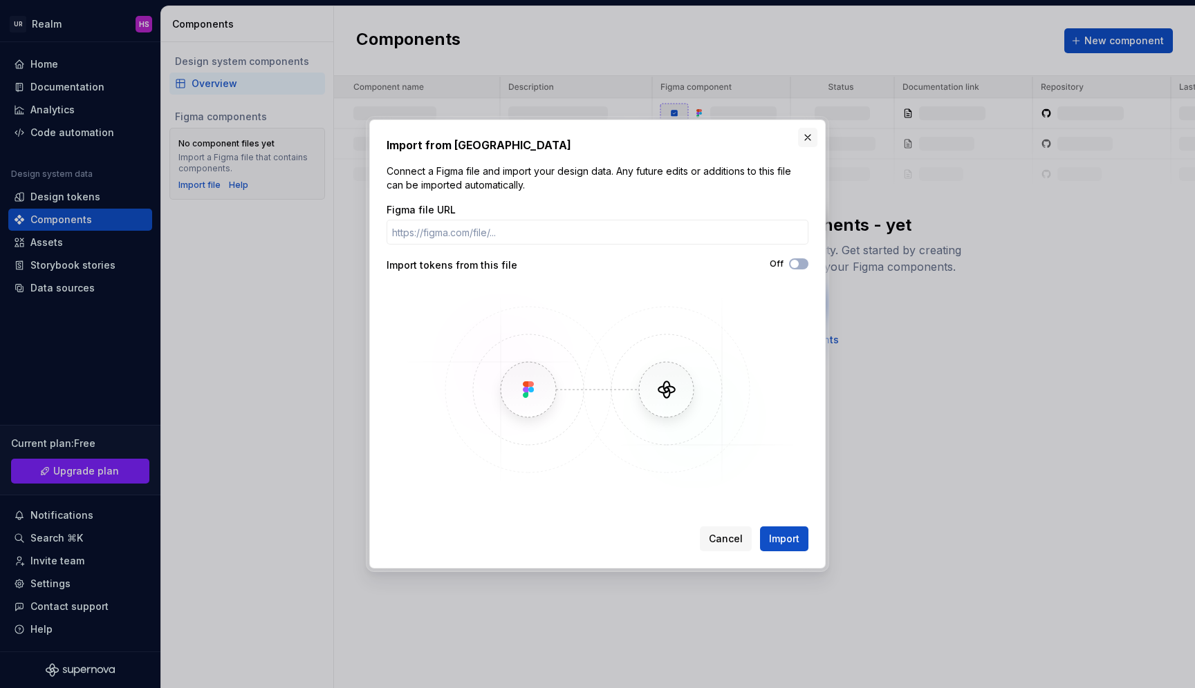
click at [809, 137] on button "button" at bounding box center [807, 137] width 19 height 19
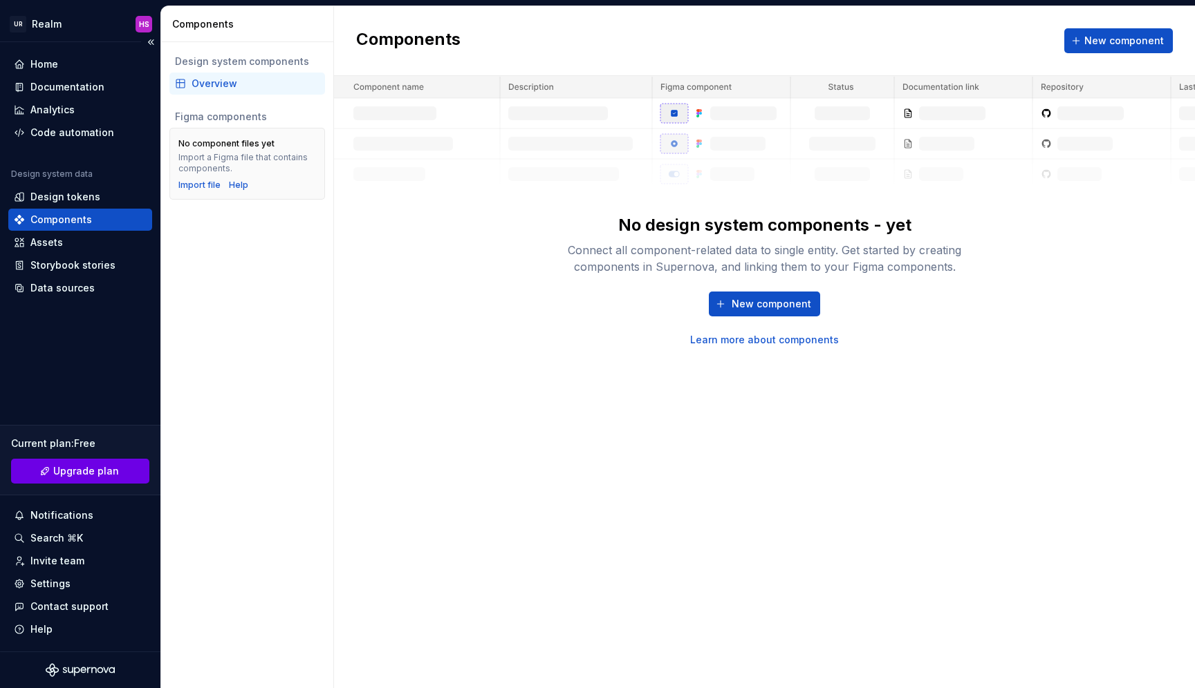
click at [95, 474] on span "Upgrade plan" at bounding box center [86, 472] width 66 height 14
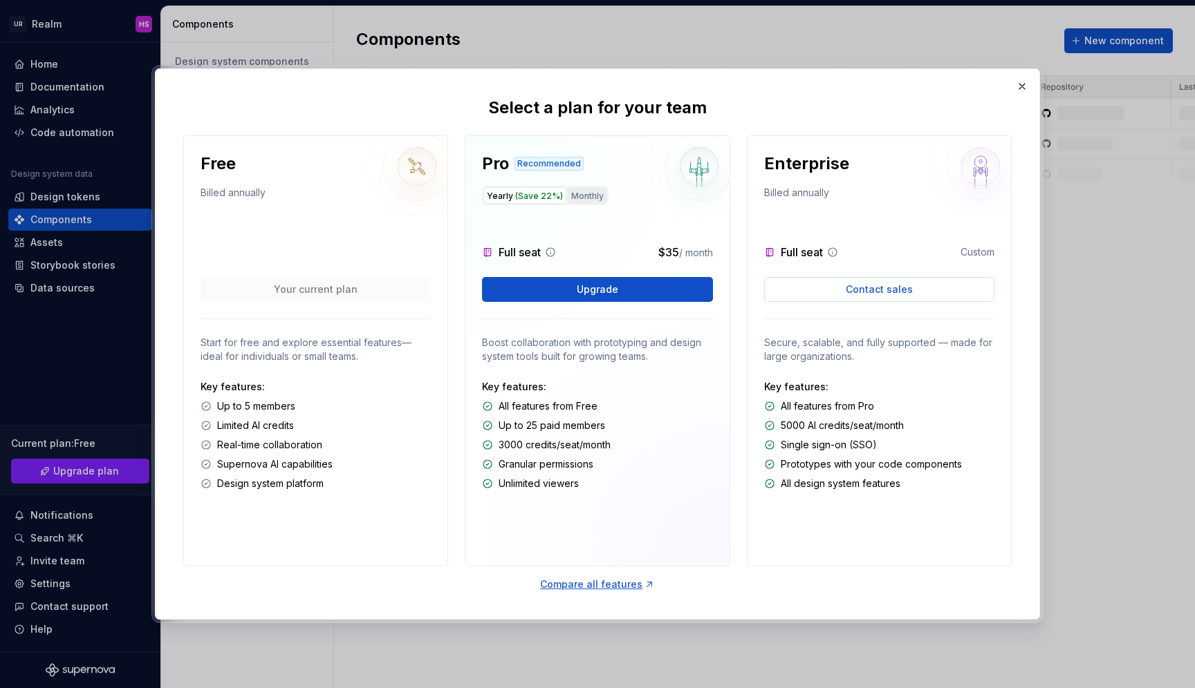
click at [583, 197] on button "Monthly" at bounding box center [587, 195] width 39 height 17
click at [534, 196] on span "(Save 22%)" at bounding box center [539, 196] width 48 height 10
click at [1021, 90] on button "button" at bounding box center [1021, 86] width 19 height 19
